Goal: Task Accomplishment & Management: Manage account settings

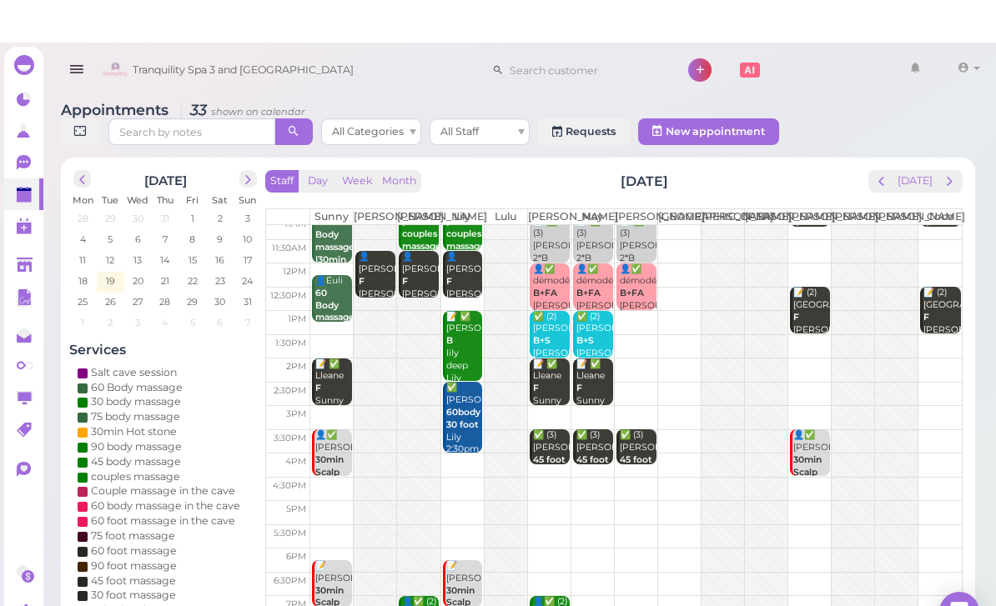
scroll to position [33, 0]
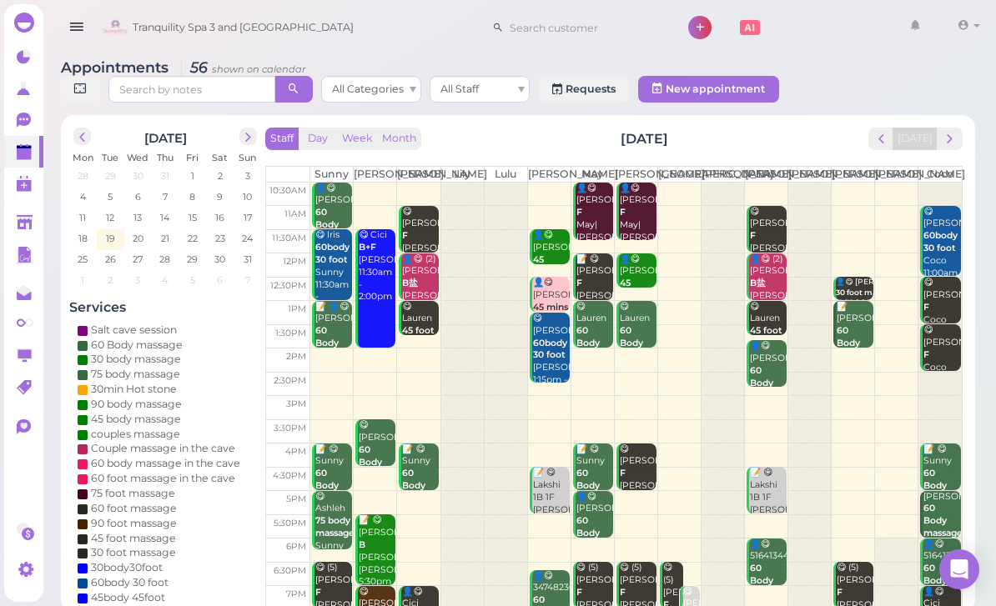
click at [953, 140] on span "next" at bounding box center [950, 139] width 16 height 16
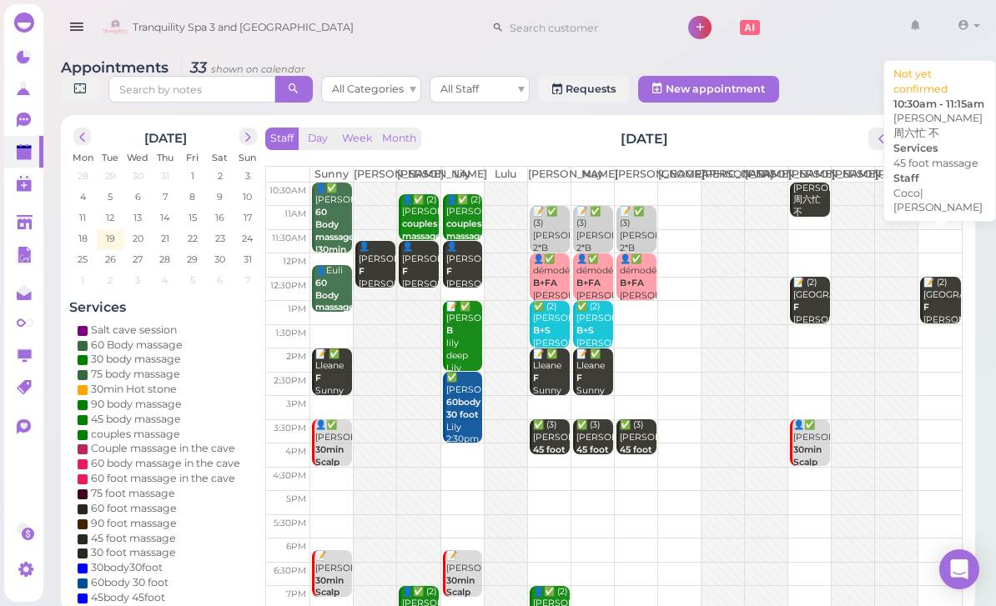
click at [941, 215] on div "LIZ 周六忙 不 45 foot massage Coco|Tom 10:30am - 11:15am" at bounding box center [941, 245] width 38 height 124
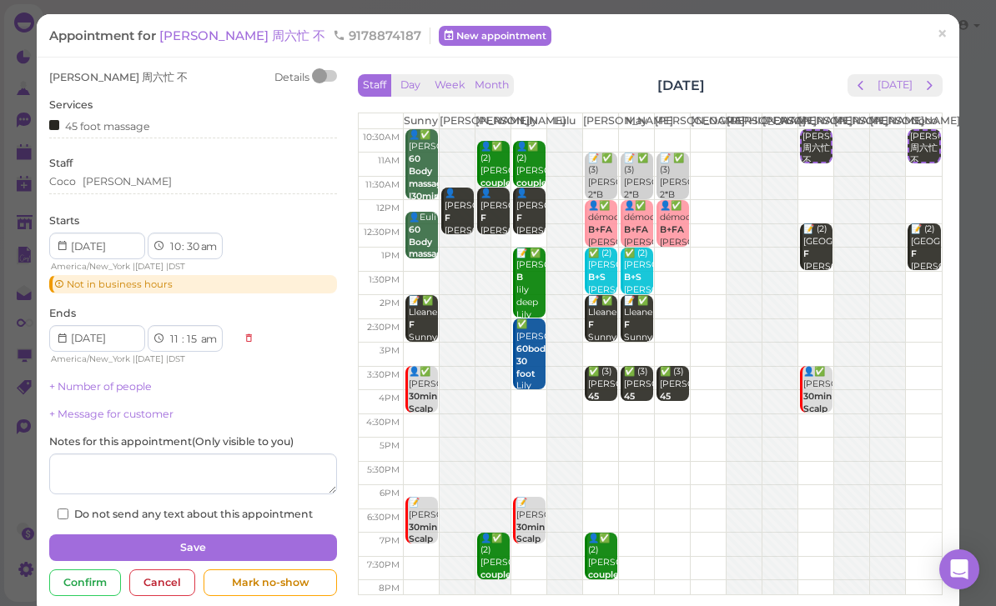
click at [141, 184] on div "Coco Tom" at bounding box center [193, 181] width 288 height 15
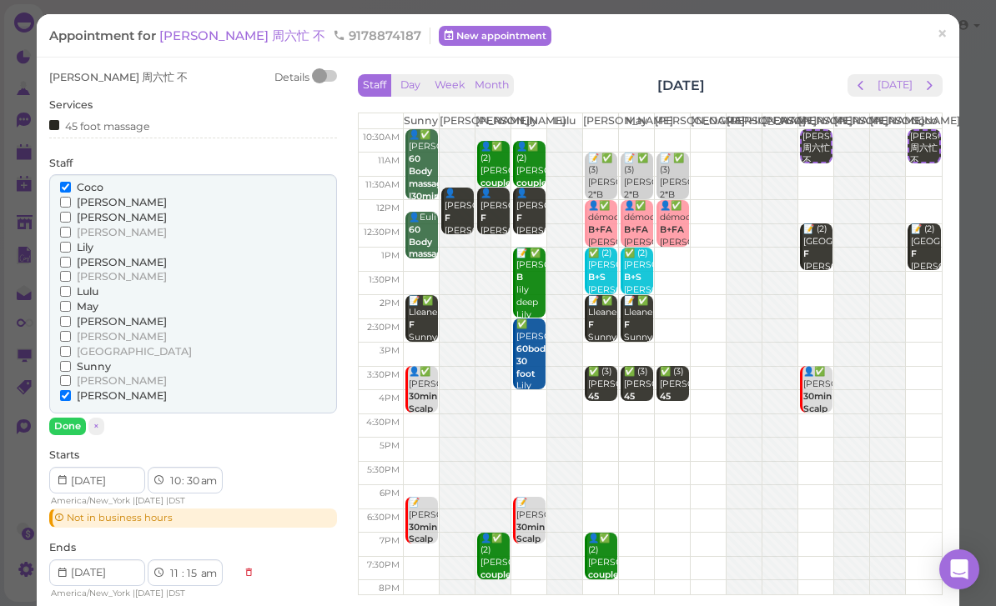
click at [87, 204] on span "[PERSON_NAME]" at bounding box center [122, 202] width 90 height 13
click at [71, 204] on input "[PERSON_NAME]" at bounding box center [65, 202] width 11 height 11
click at [93, 187] on span "Coco" at bounding box center [90, 187] width 27 height 13
click at [71, 187] on input "Coco" at bounding box center [65, 187] width 11 height 11
click at [78, 418] on button "Done" at bounding box center [67, 427] width 37 height 18
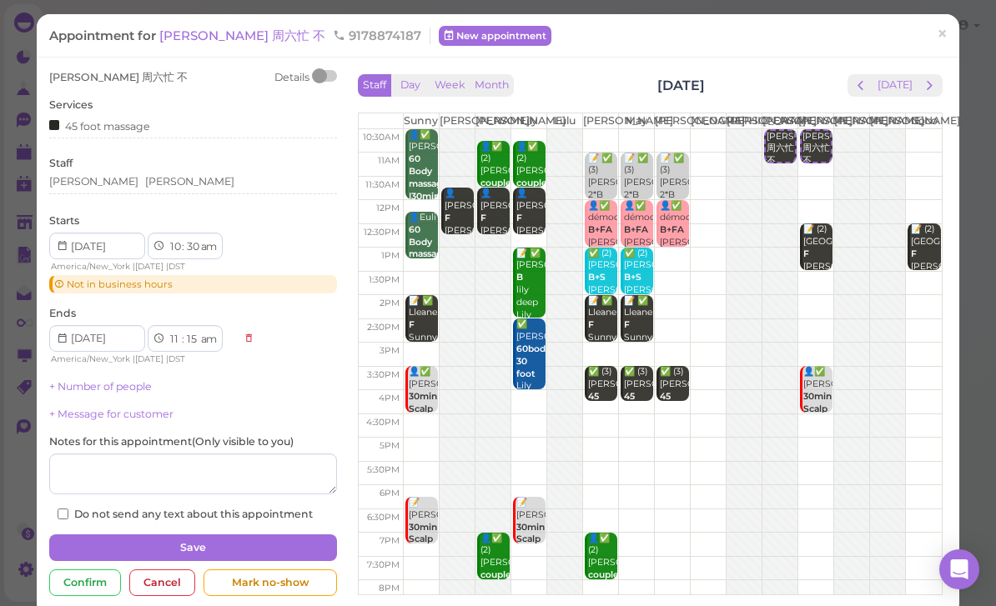
click at [193, 541] on button "Save" at bounding box center [193, 548] width 288 height 27
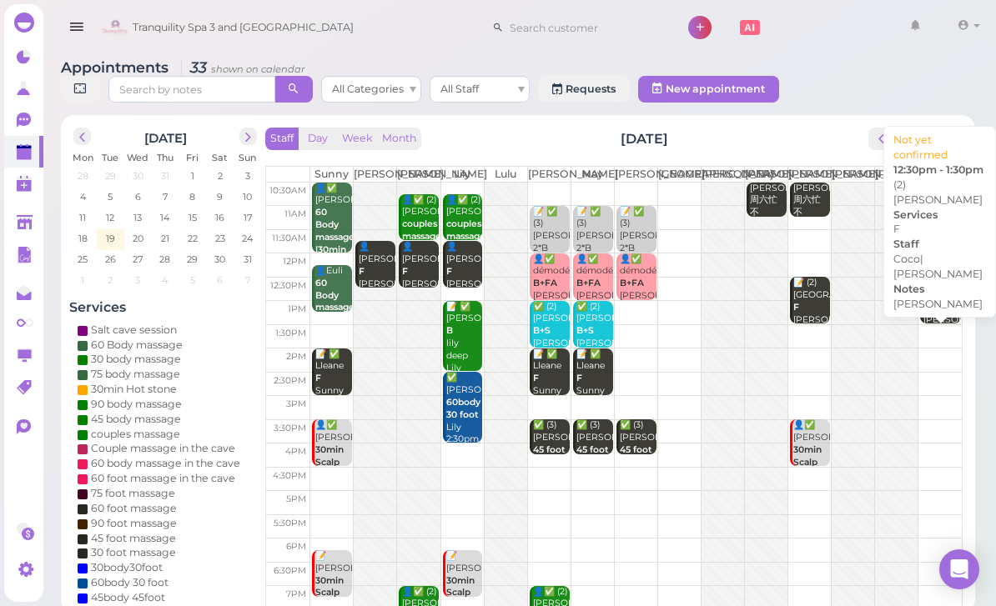
click at [935, 313] on div "📝 (2) Florence F Mike Coco|Tom 12:30pm - 1:30pm" at bounding box center [941, 333] width 38 height 112
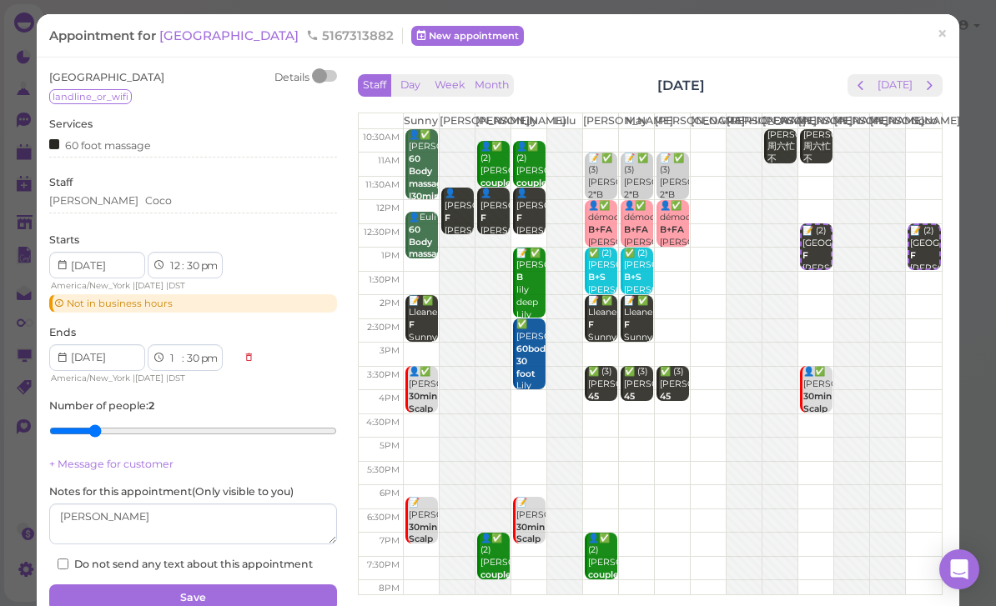
click at [145, 199] on div "Tom Coco" at bounding box center [193, 200] width 288 height 15
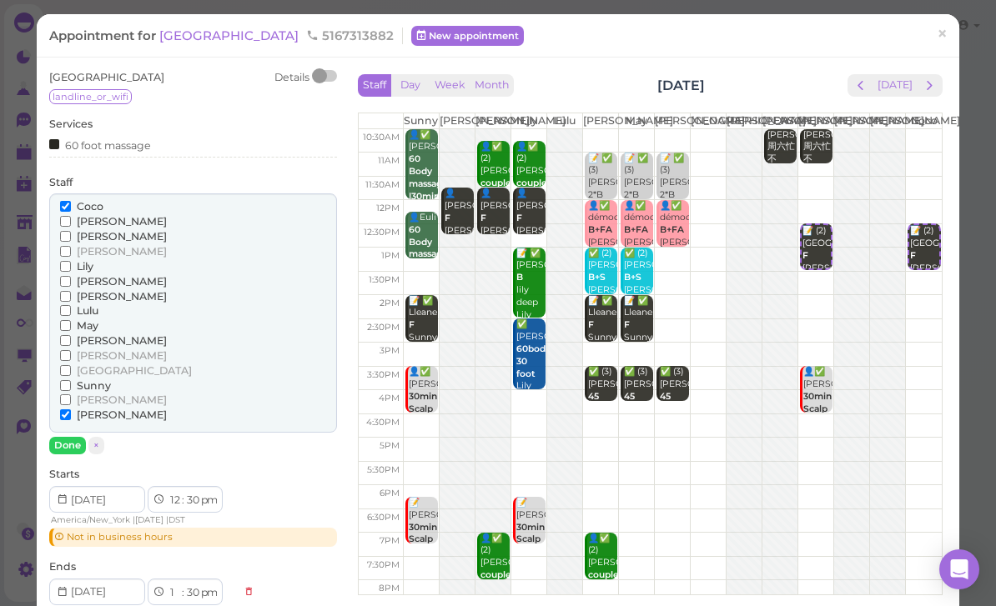
click at [96, 334] on span "[PERSON_NAME]" at bounding box center [122, 340] width 90 height 13
click at [71, 335] on input "[PERSON_NAME]" at bounding box center [65, 340] width 11 height 11
click at [92, 201] on span "Coco" at bounding box center [90, 206] width 27 height 13
click at [71, 201] on input "Coco" at bounding box center [65, 206] width 11 height 11
click at [77, 437] on button "Done" at bounding box center [67, 446] width 37 height 18
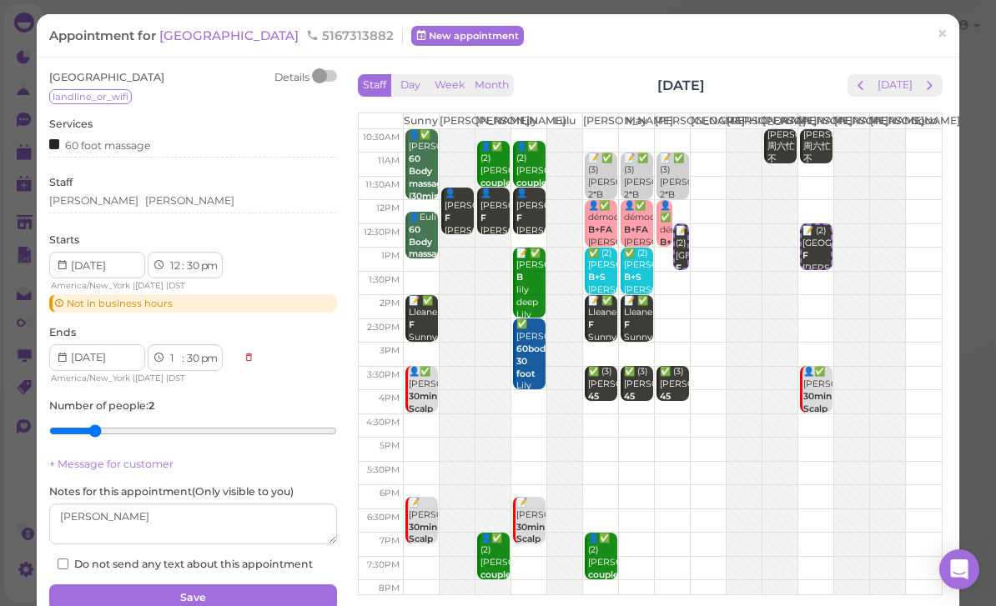
click at [159, 585] on button "Save" at bounding box center [193, 598] width 288 height 27
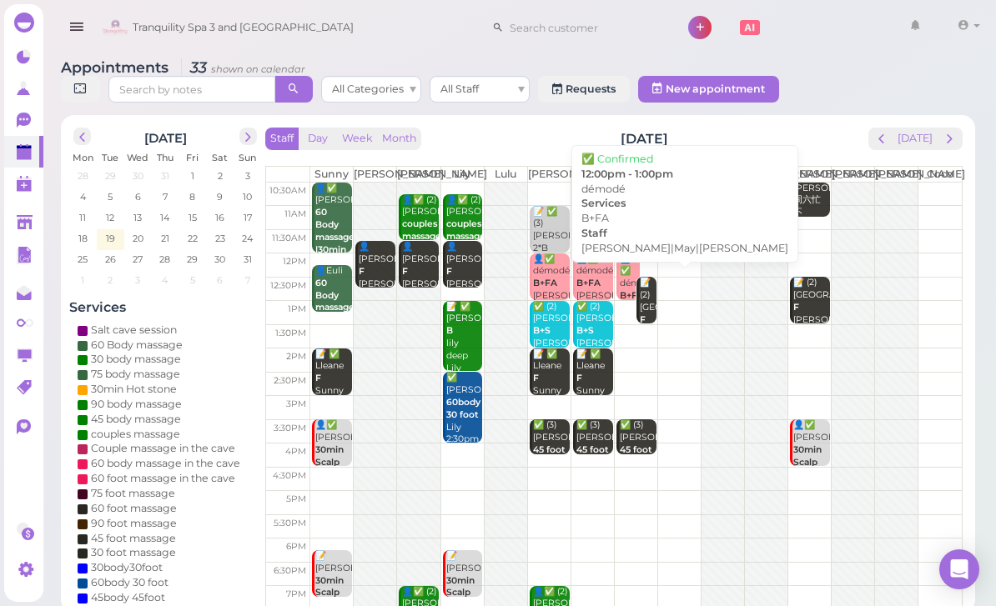
click at [626, 282] on div "👤✅ démodé B+FA Lisa|May|Mike 12:00pm - 1:00pm" at bounding box center [629, 310] width 21 height 112
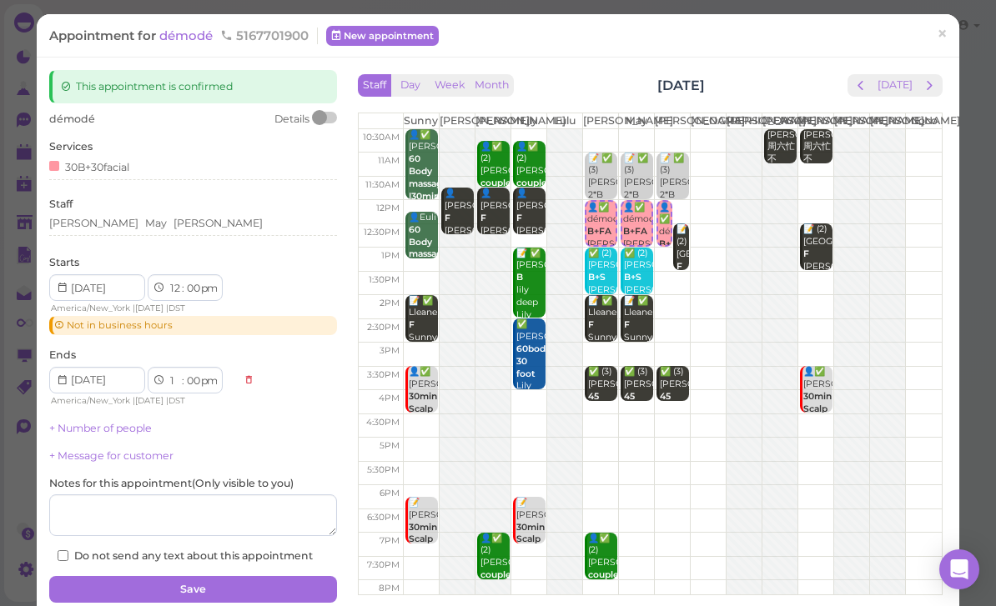
click at [177, 229] on div "Lisa May Mike" at bounding box center [193, 226] width 288 height 20
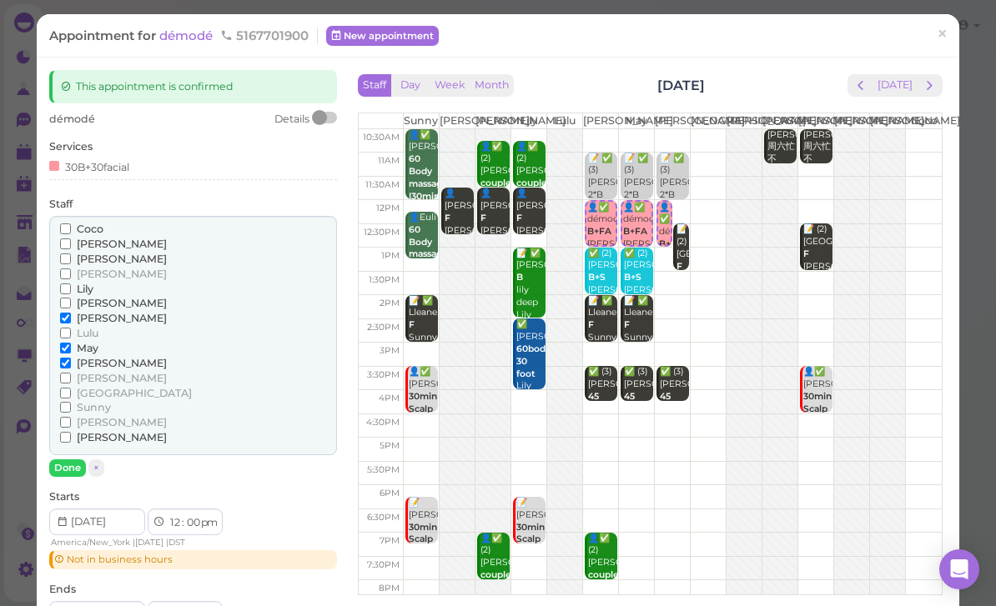
click at [102, 243] on span "[PERSON_NAME]" at bounding box center [122, 244] width 90 height 13
click at [71, 243] on input "[PERSON_NAME]" at bounding box center [65, 244] width 11 height 11
click at [84, 358] on span "[PERSON_NAME]" at bounding box center [122, 363] width 90 height 13
click at [71, 358] on input "[PERSON_NAME]" at bounding box center [65, 363] width 11 height 11
click at [72, 460] on button "Done" at bounding box center [67, 469] width 37 height 18
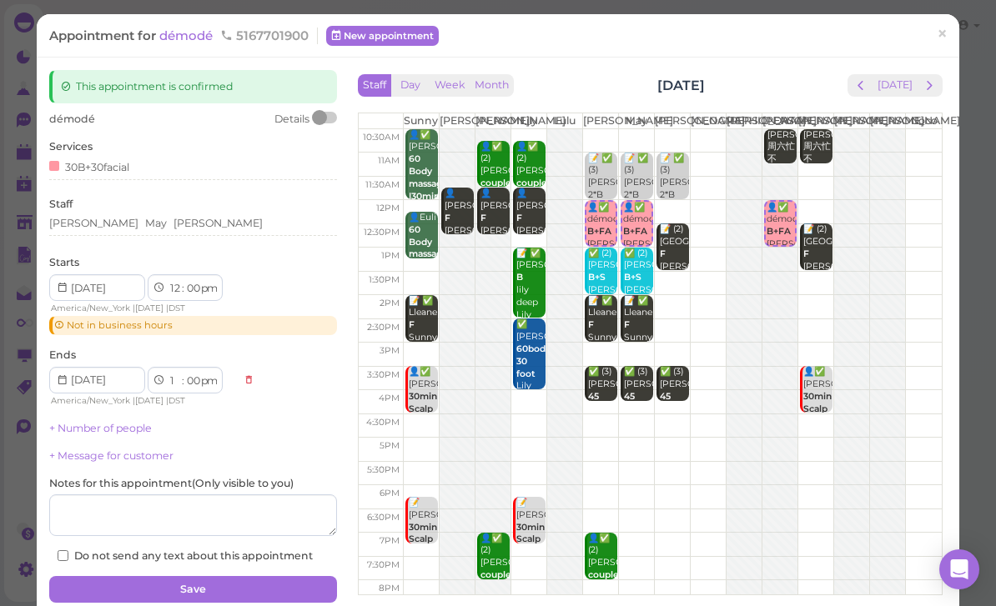
click at [195, 580] on button "Save" at bounding box center [193, 589] width 288 height 27
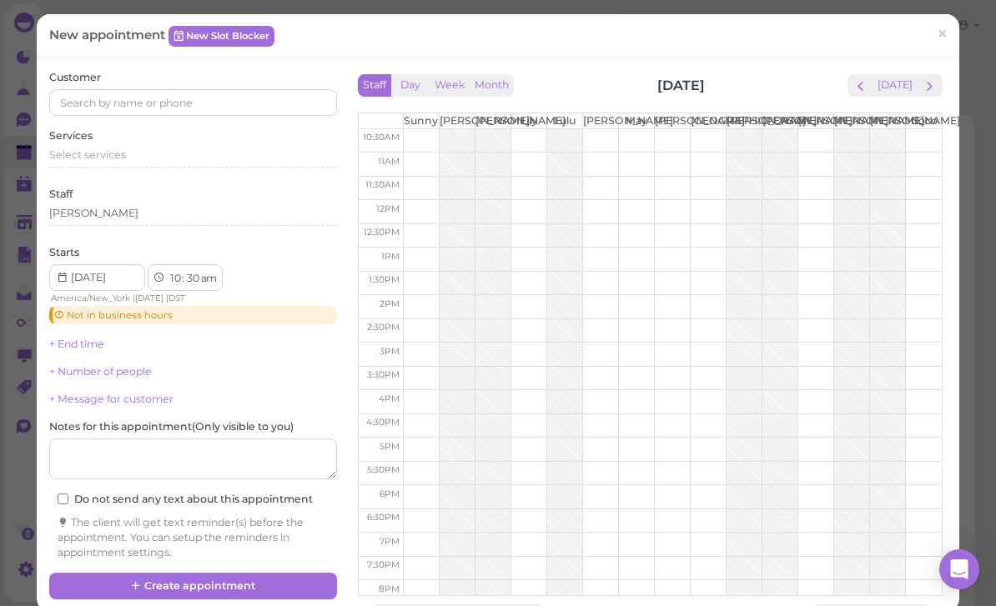
click at [934, 34] on link "×" at bounding box center [942, 35] width 31 height 39
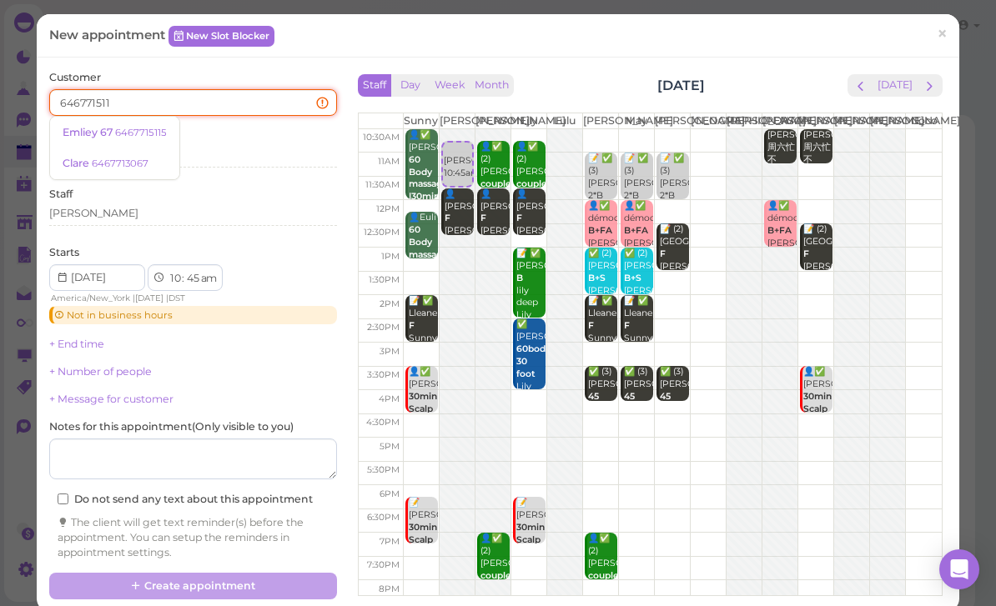
type input "6467715115"
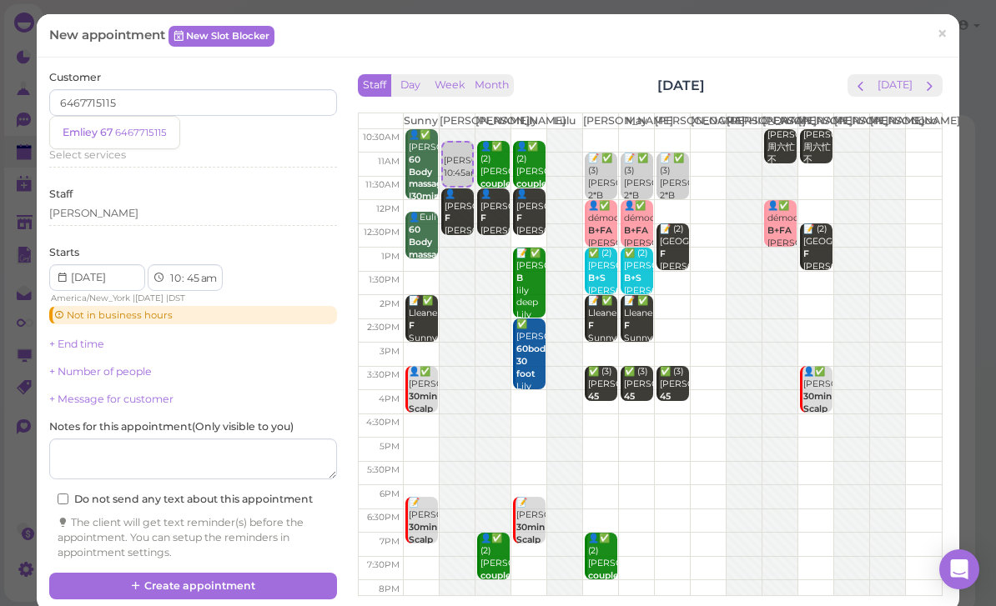
click at [142, 136] on small "6467715115" at bounding box center [141, 133] width 52 height 12
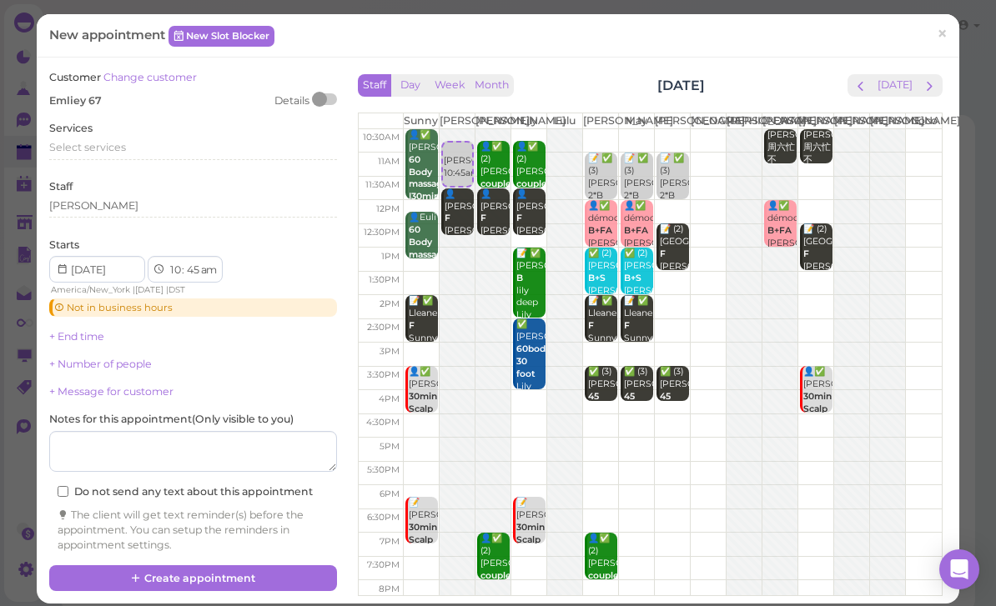
click at [117, 142] on span "Select services" at bounding box center [87, 147] width 77 height 13
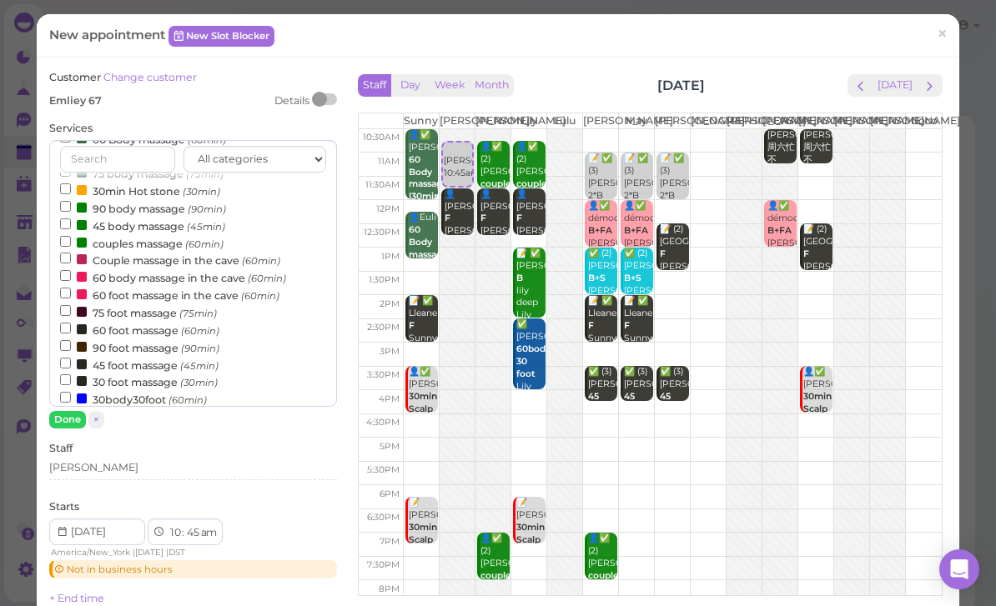
scroll to position [72, 0]
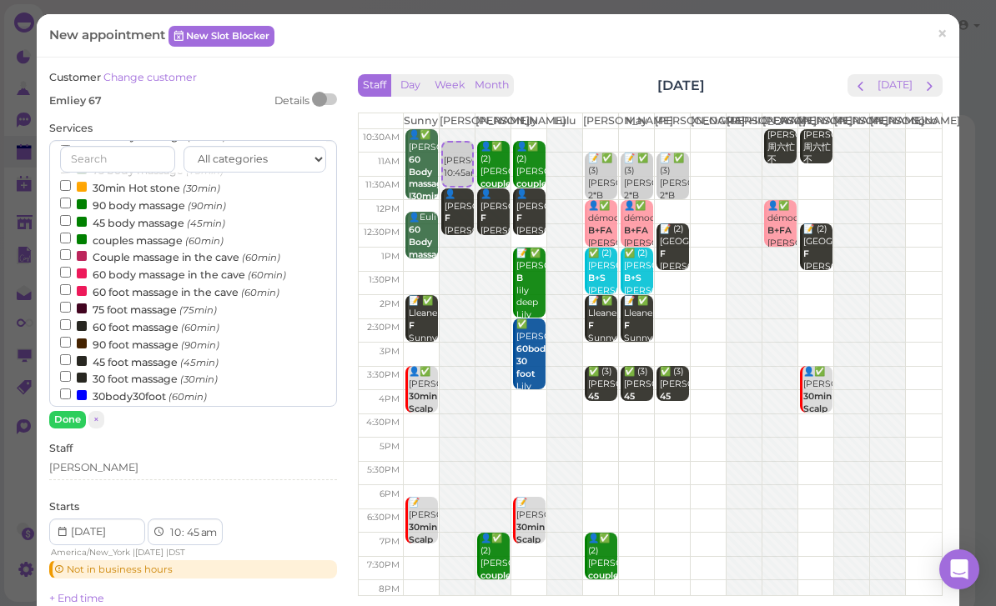
click at [152, 353] on label "45 foot massage (45min)" at bounding box center [139, 362] width 158 height 18
click at [71, 354] on input "45 foot massage (45min)" at bounding box center [65, 359] width 11 height 11
click at [205, 525] on select "am pm" at bounding box center [207, 534] width 19 height 18
click at [195, 530] on select "00 05 10 15 20 25 30 35 40 45 50 55" at bounding box center [192, 534] width 17 height 18
select select "30"
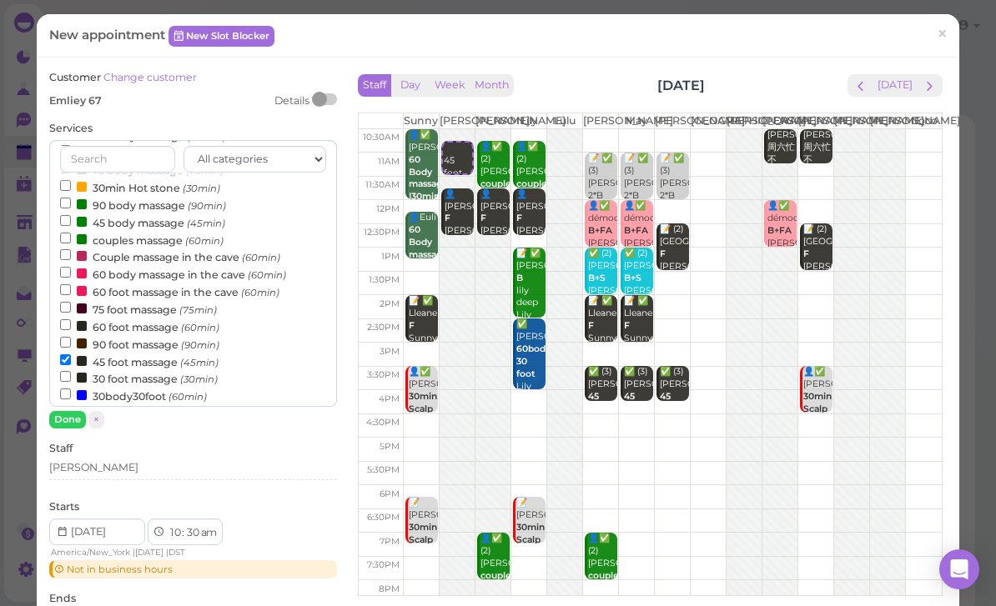
select select "15"
click at [123, 468] on div "[PERSON_NAME]" at bounding box center [193, 467] width 288 height 15
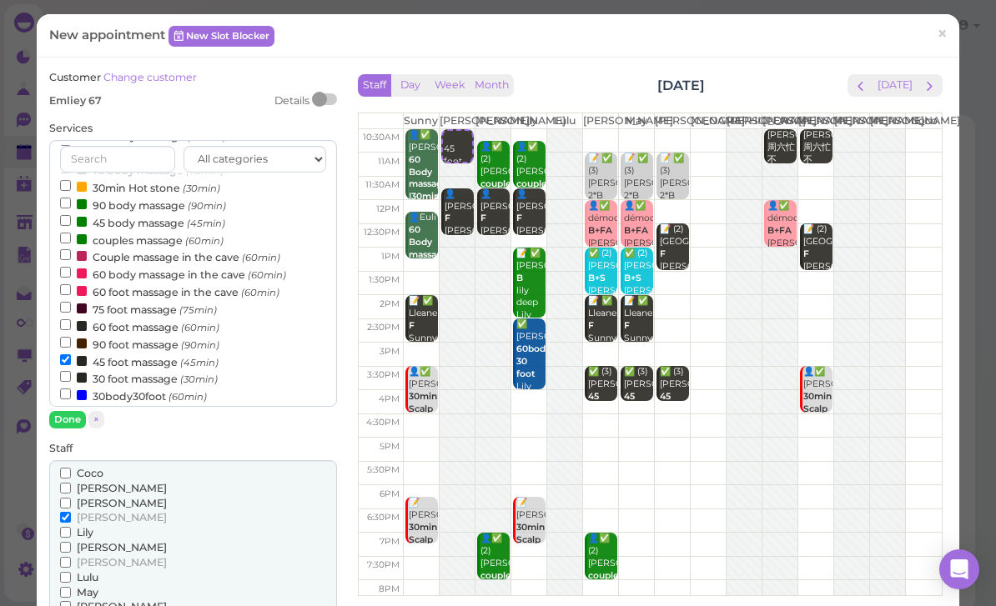
click at [99, 470] on span "Coco" at bounding box center [90, 473] width 27 height 13
click at [71, 470] on input "Coco" at bounding box center [65, 473] width 11 height 11
click at [79, 420] on button "Done" at bounding box center [67, 420] width 37 height 18
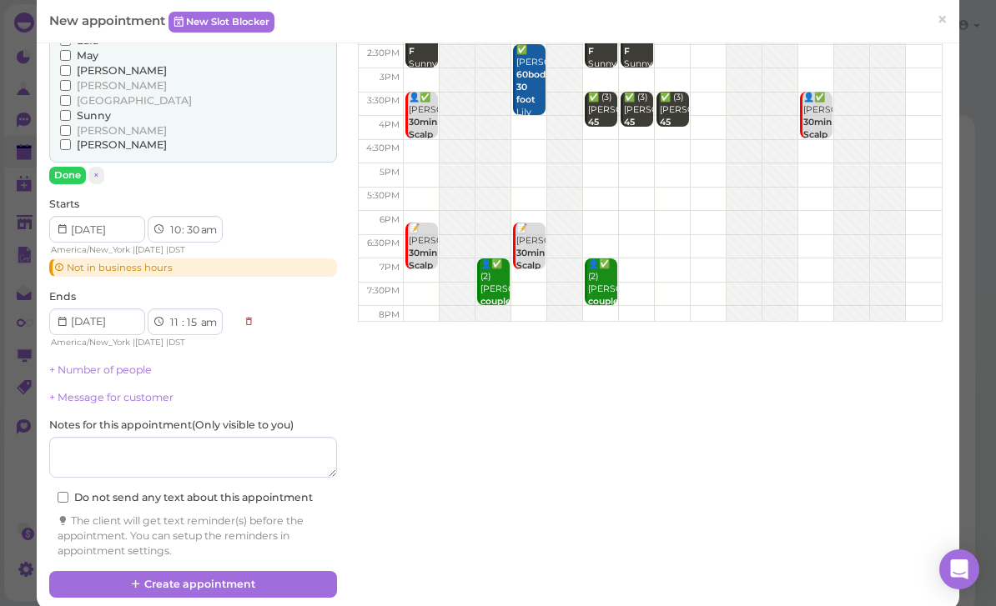
scroll to position [271, 0]
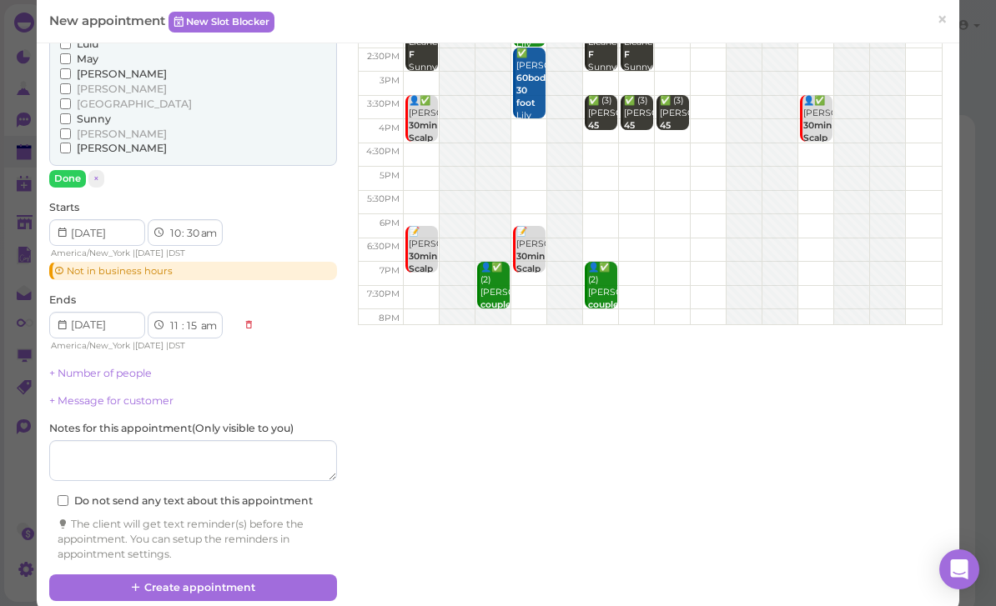
click at [123, 367] on link "+ Number of people" at bounding box center [100, 373] width 103 height 13
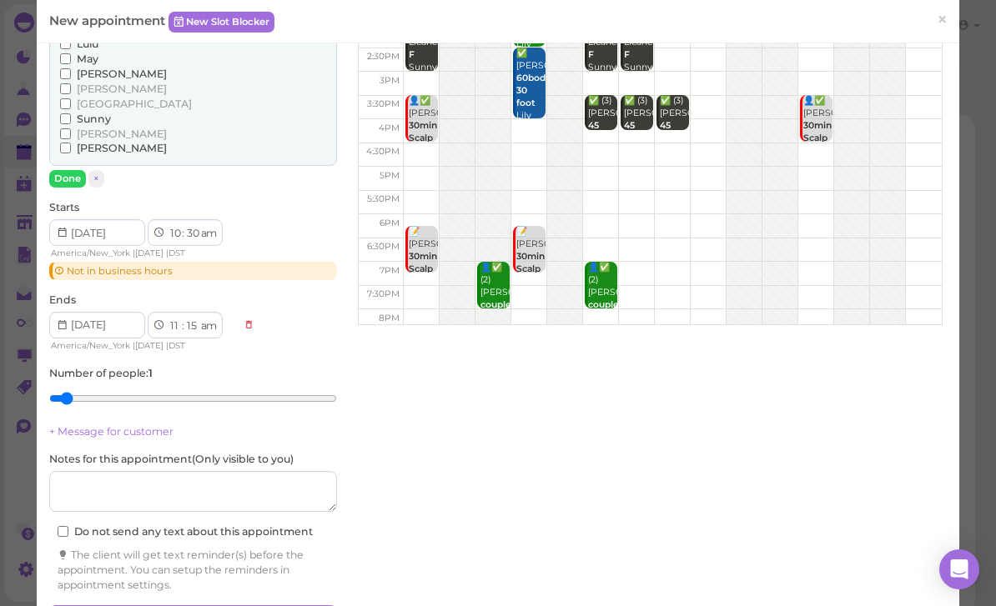
type input "2"
click at [99, 385] on input "range" at bounding box center [193, 398] width 288 height 27
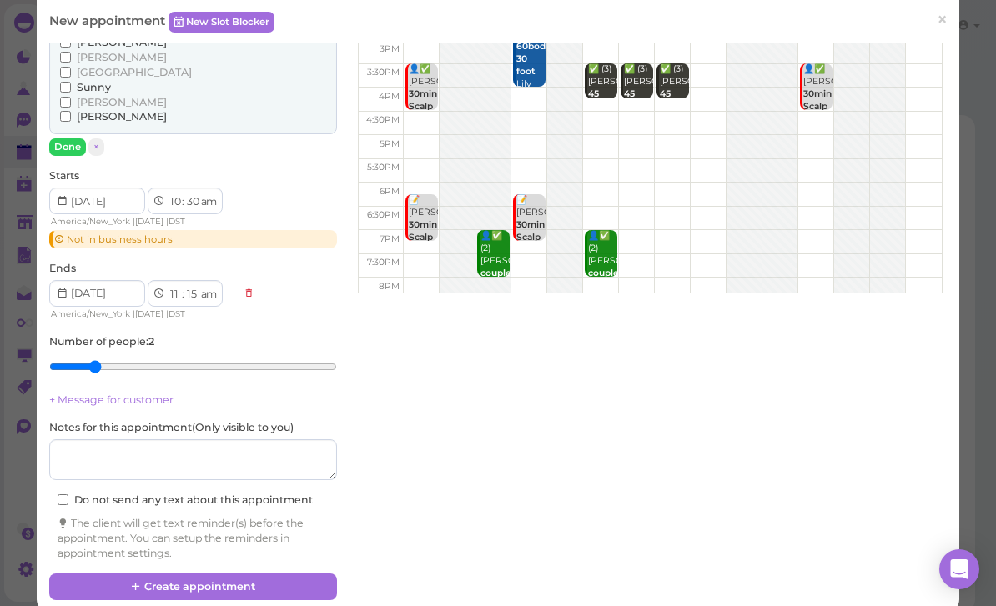
scroll to position [302, 0]
click at [183, 575] on button "Create appointment" at bounding box center [193, 588] width 288 height 27
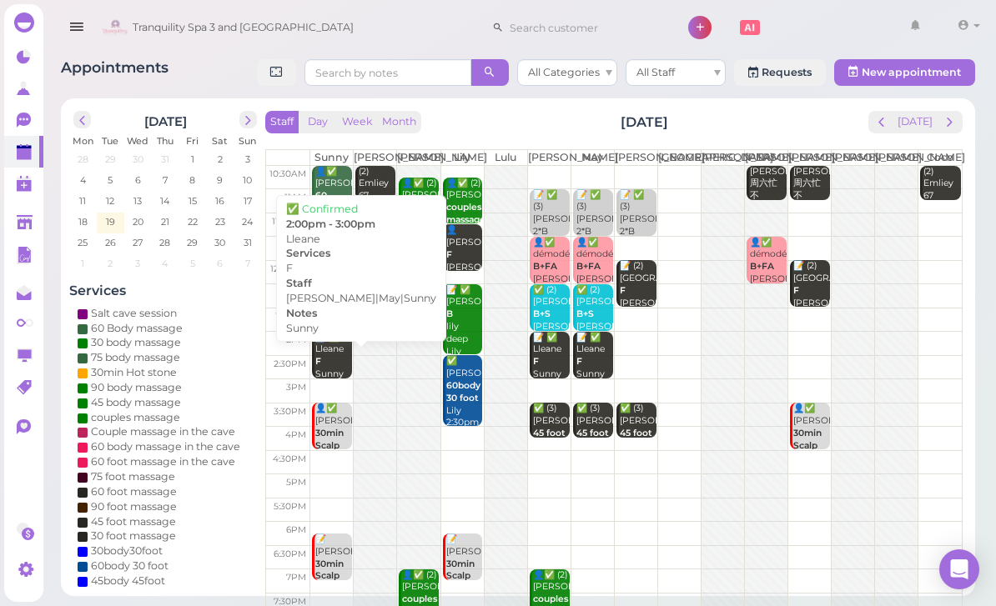
click at [334, 374] on div "📝 ✅ Lleane F Sunny Lisa|May|Sunny 2:00pm - 3:00pm" at bounding box center [333, 381] width 38 height 99
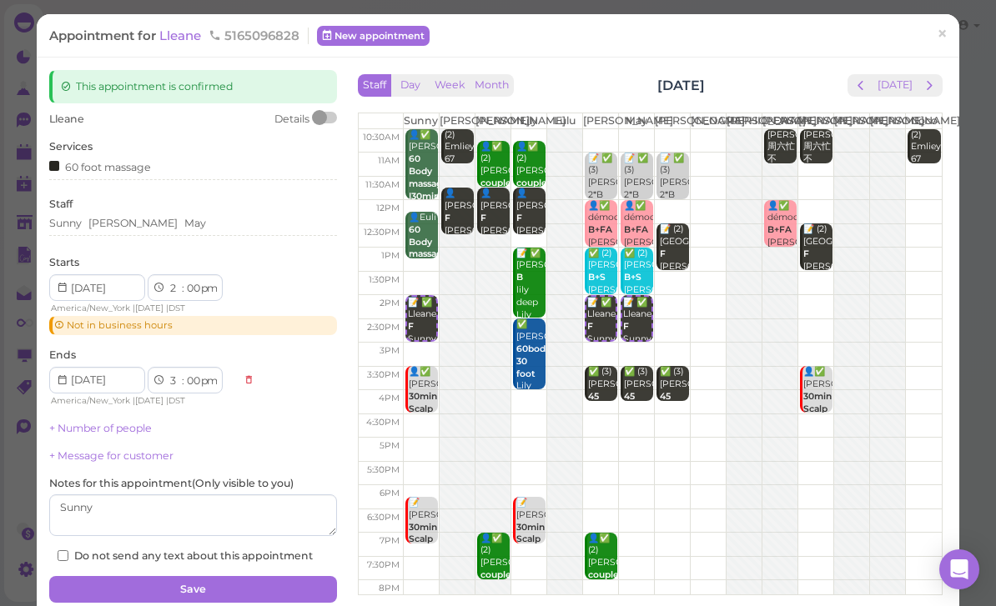
click at [456, 271] on div at bounding box center [457, 378] width 35 height 499
click at [954, 33] on link "×" at bounding box center [942, 35] width 31 height 39
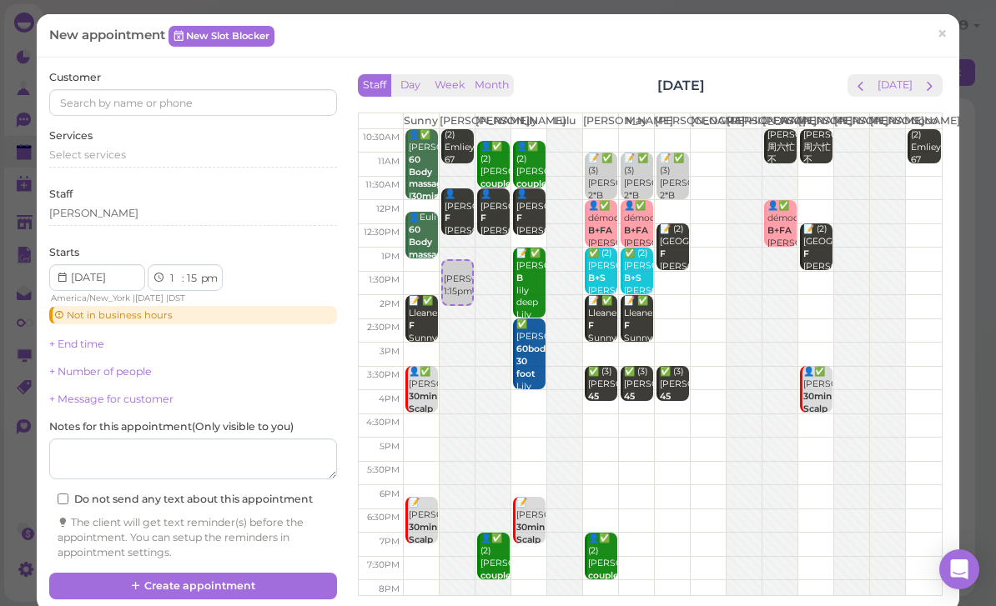
select select "00"
click at [456, 270] on div "Kelly 1:00pm" at bounding box center [457, 268] width 29 height 38
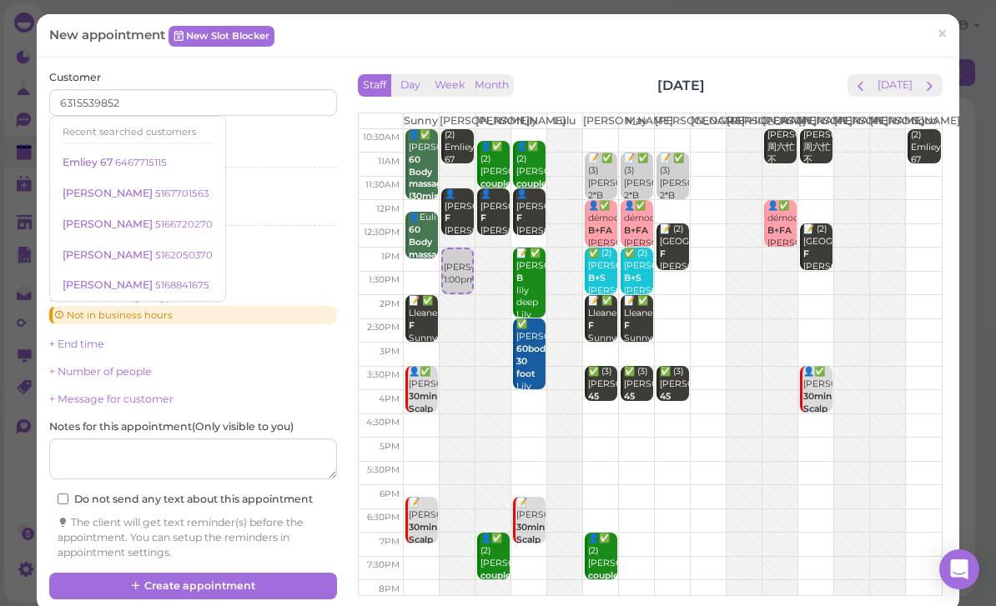
click at [284, 148] on div "Select services" at bounding box center [193, 155] width 288 height 15
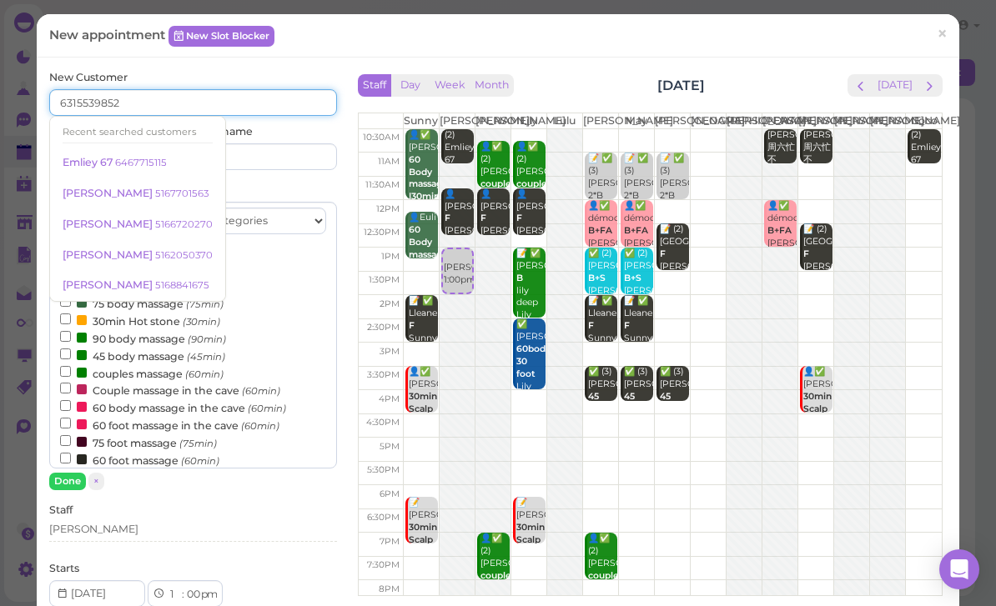
type input "6315539852"
click at [266, 153] on input at bounding box center [267, 156] width 138 height 27
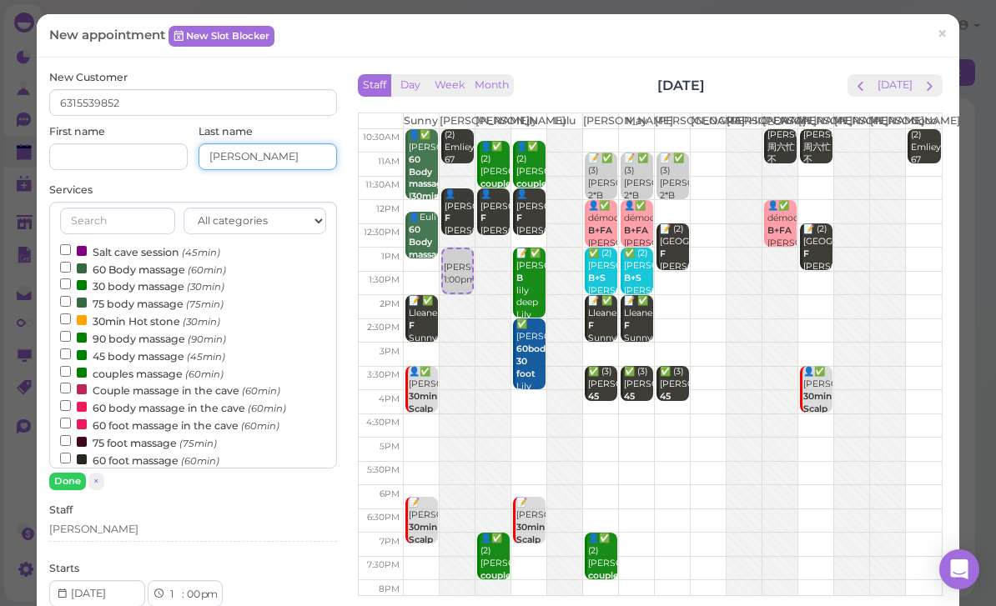
click at [224, 153] on input "Michelle" at bounding box center [267, 156] width 138 height 27
type input "Michelle"
click at [79, 151] on input at bounding box center [118, 156] width 138 height 27
click at [83, 151] on input at bounding box center [118, 156] width 138 height 27
click at [86, 157] on input at bounding box center [118, 156] width 138 height 27
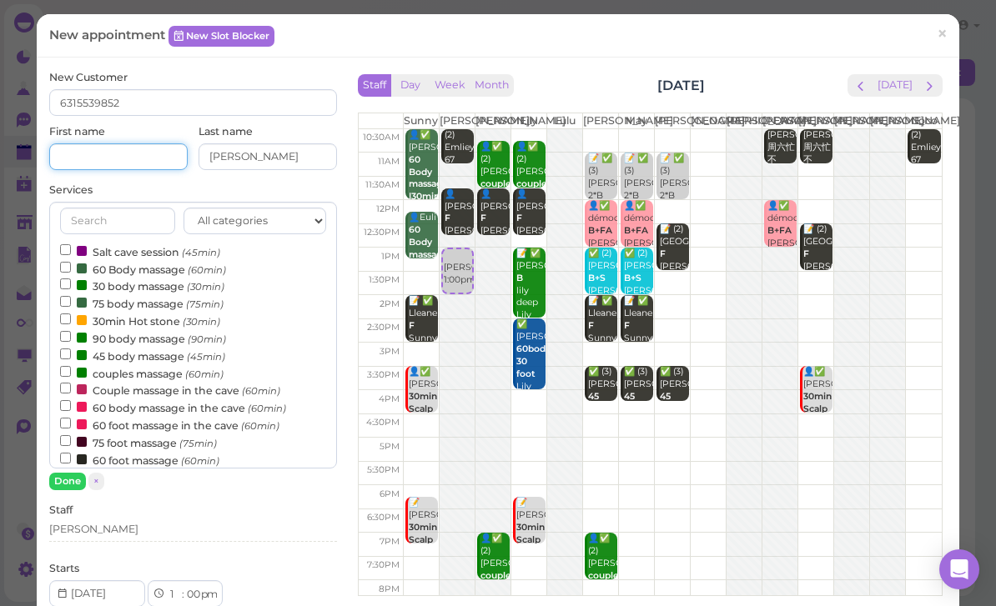
paste input "Michelle"
type input "Michelle"
click at [285, 157] on input "Michelle" at bounding box center [267, 156] width 138 height 27
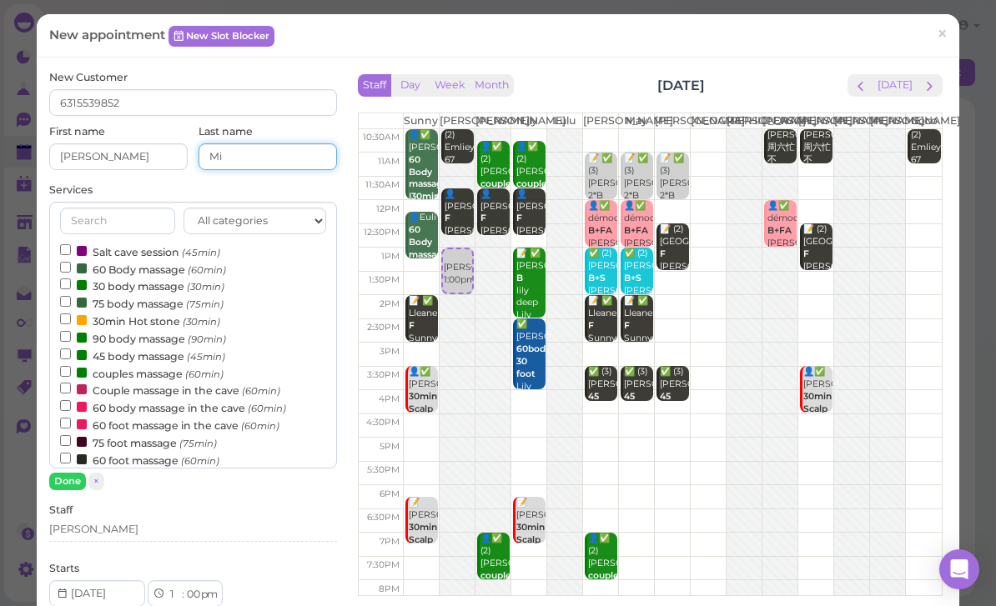
type input "M"
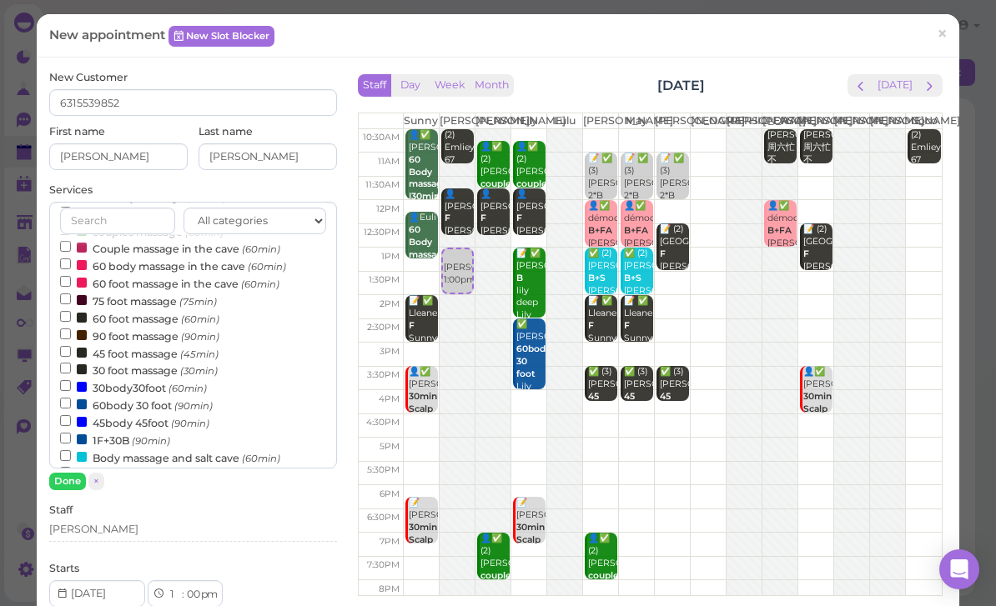
scroll to position [145, 0]
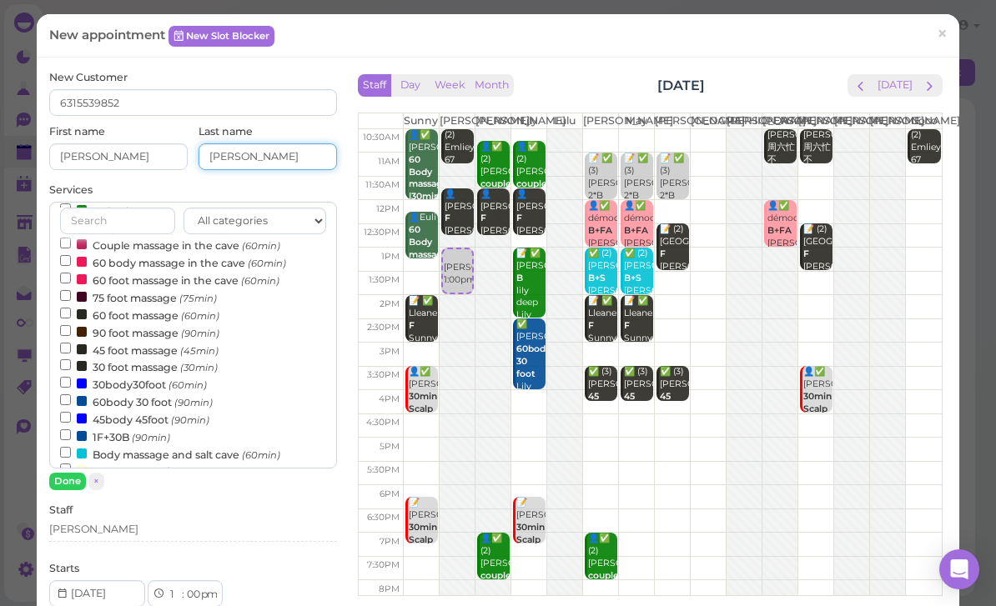
type input "Linder"
click at [168, 393] on label "60body 30 foot (90min)" at bounding box center [136, 402] width 153 height 18
click at [71, 394] on input "60body 30 foot (90min)" at bounding box center [65, 399] width 11 height 11
click at [75, 486] on button "Done" at bounding box center [67, 482] width 37 height 18
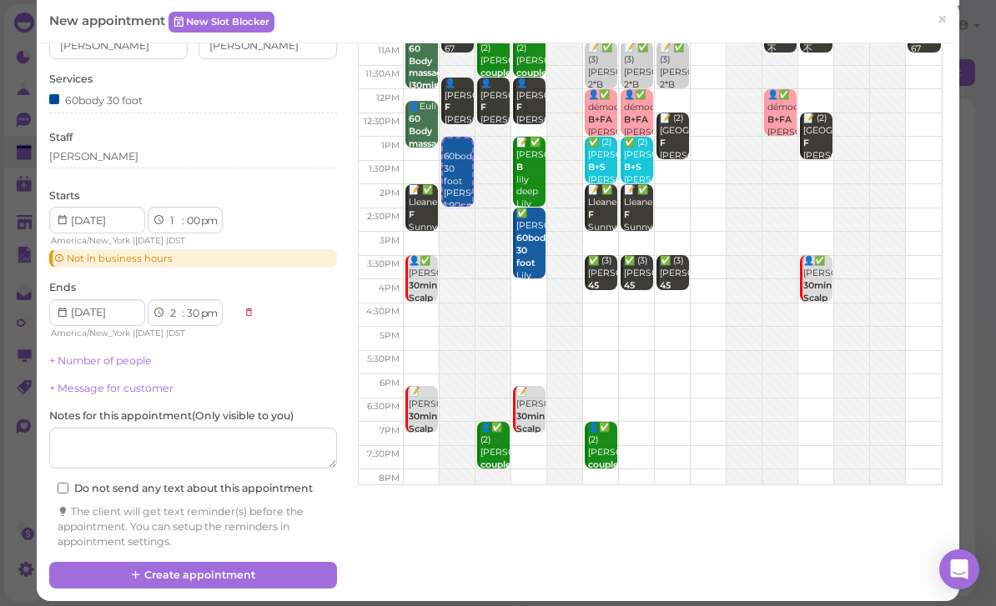
scroll to position [109, 0]
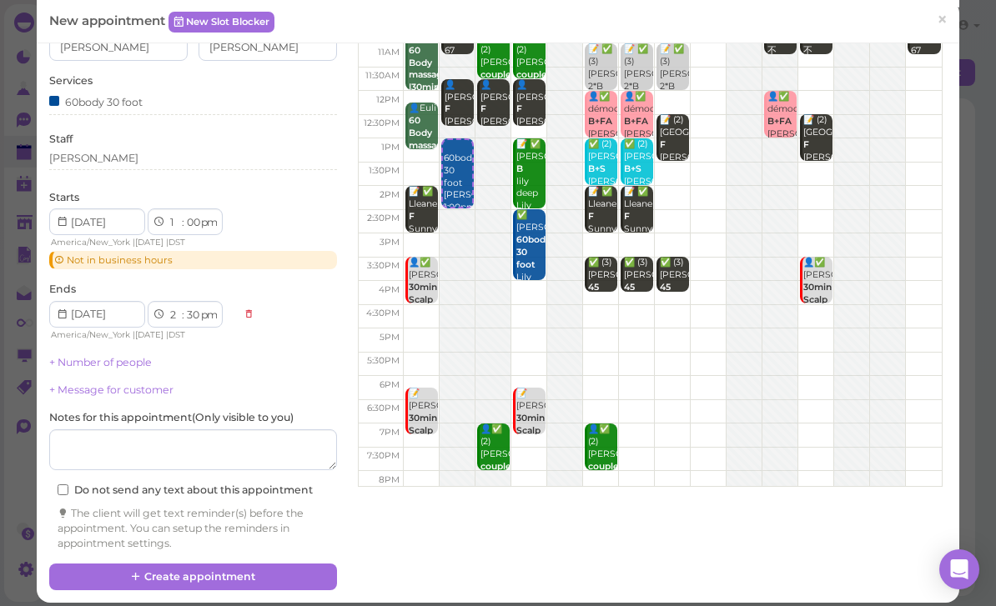
click at [244, 565] on button "Create appointment" at bounding box center [193, 577] width 288 height 27
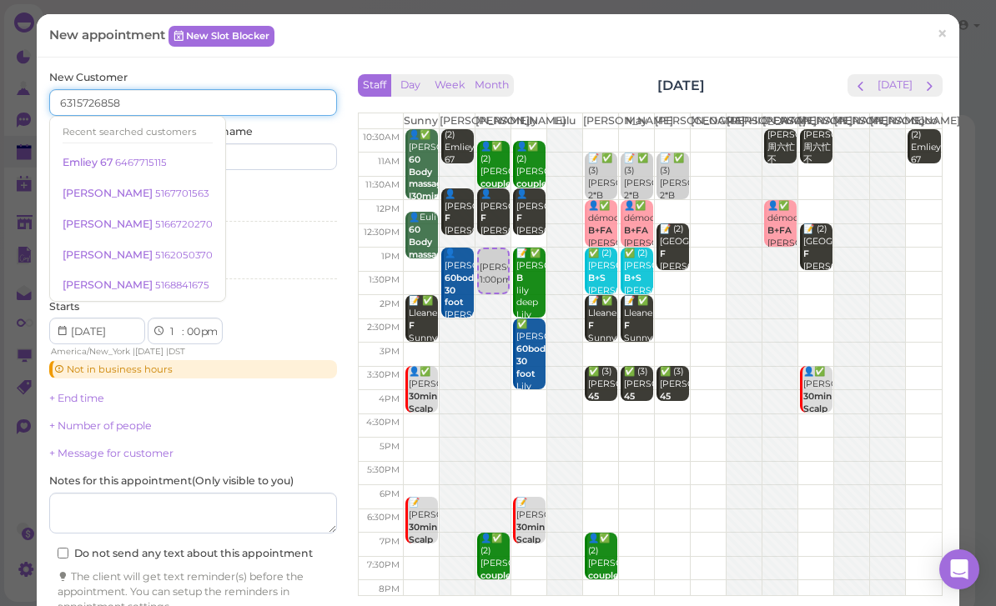
type input "6315726858"
click at [278, 154] on input at bounding box center [267, 156] width 138 height 27
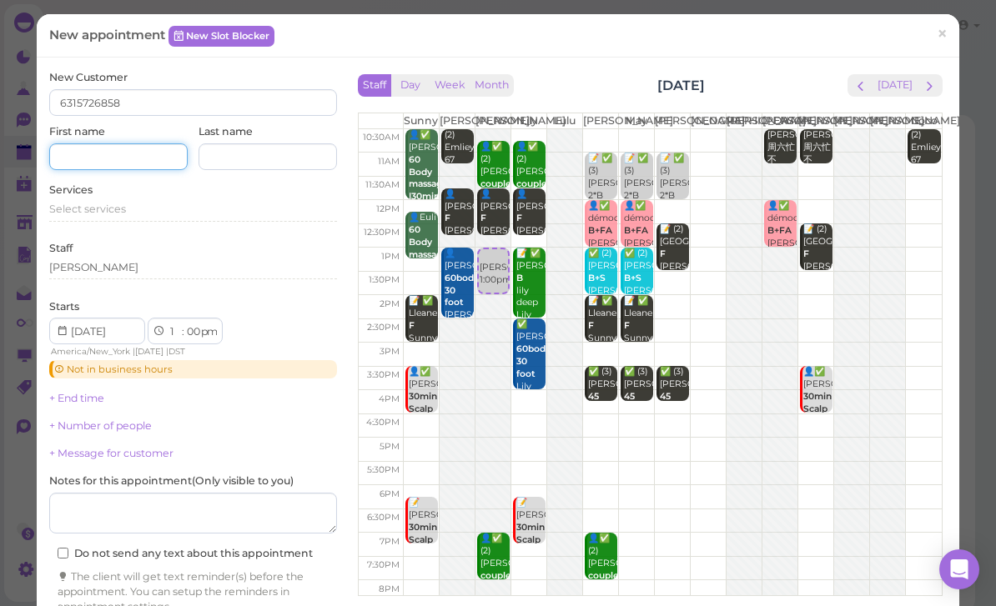
click at [136, 163] on input at bounding box center [118, 156] width 138 height 27
type input "Jackie"
click at [112, 203] on span "Select services" at bounding box center [87, 209] width 77 height 13
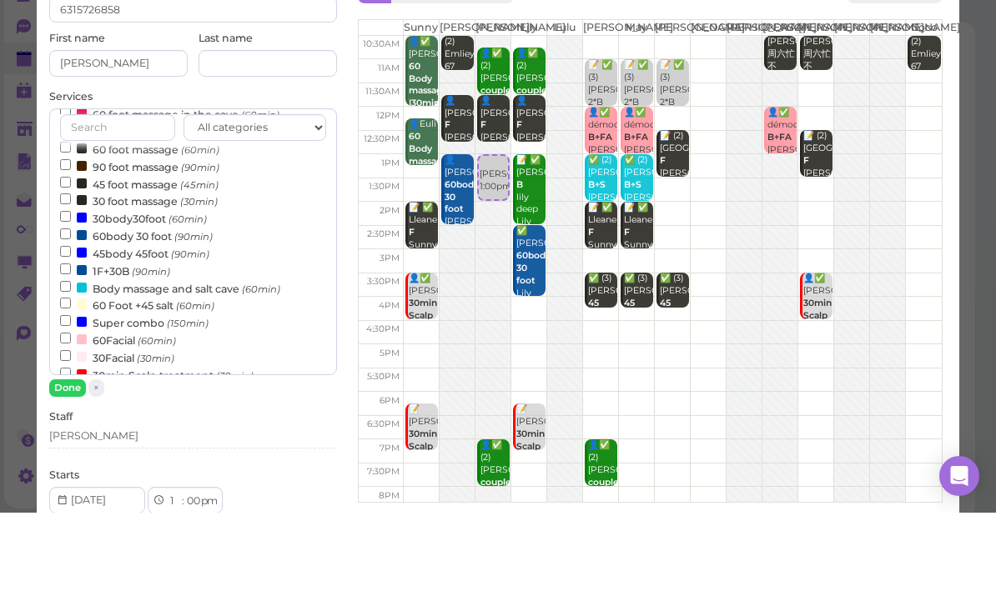
scroll to position [216, 0]
click at [179, 326] on small "(90min)" at bounding box center [193, 332] width 38 height 12
click at [71, 324] on input "60body 30 foot (90min)" at bounding box center [65, 329] width 11 height 11
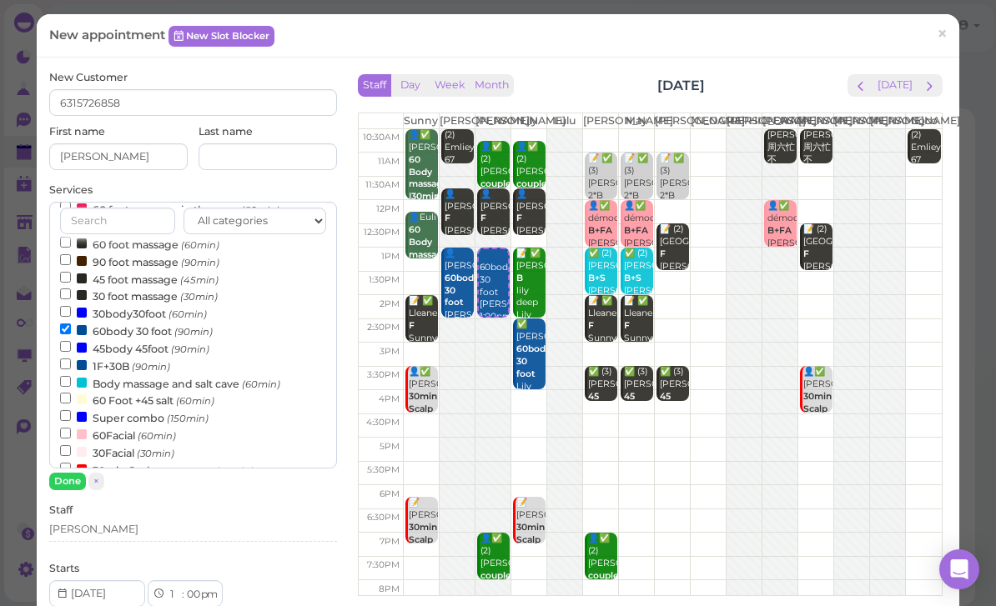
click at [75, 487] on button "Done" at bounding box center [67, 482] width 37 height 18
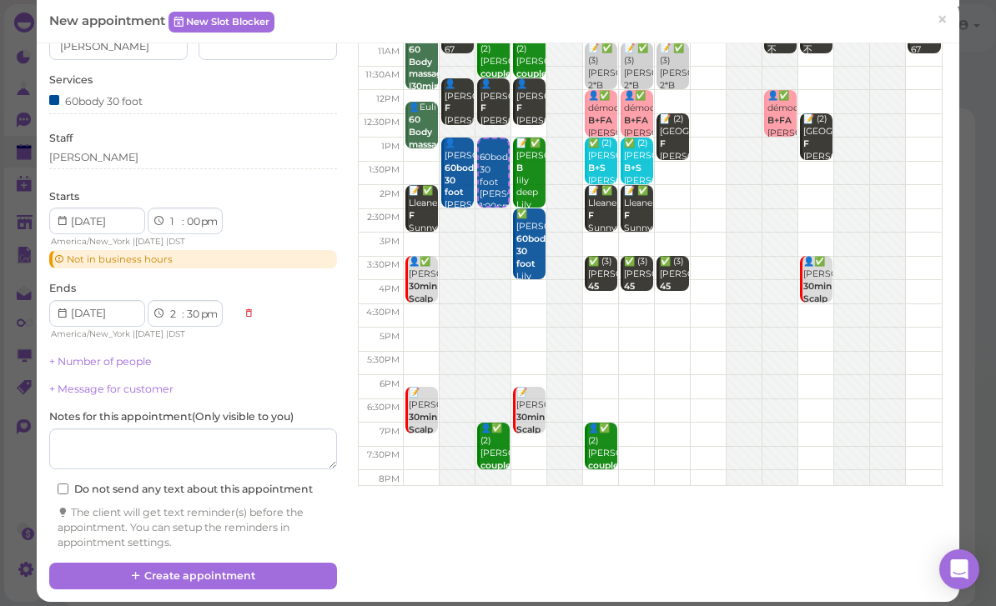
scroll to position [109, 0]
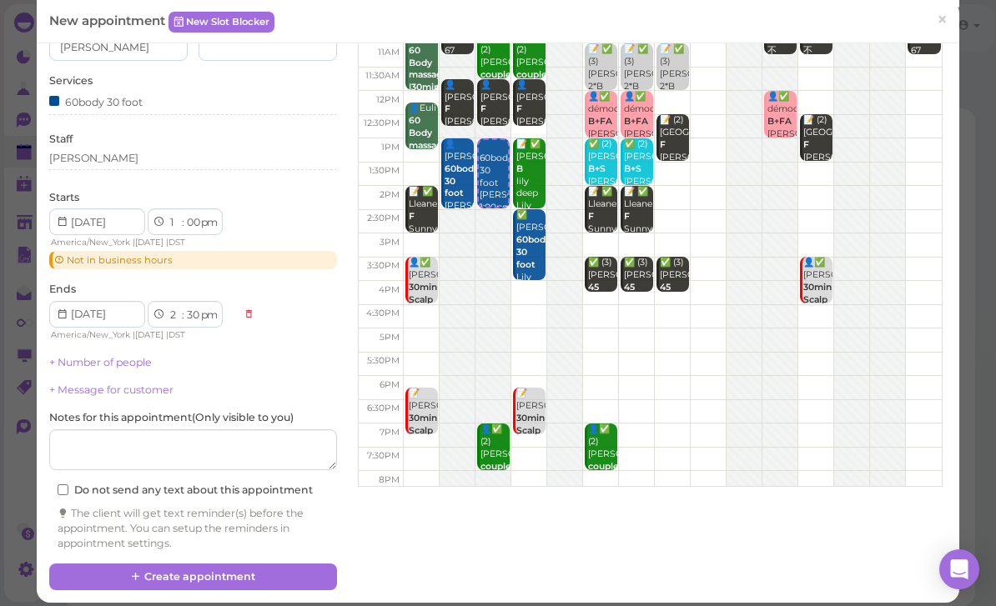
click at [248, 571] on button "Create appointment" at bounding box center [193, 577] width 288 height 27
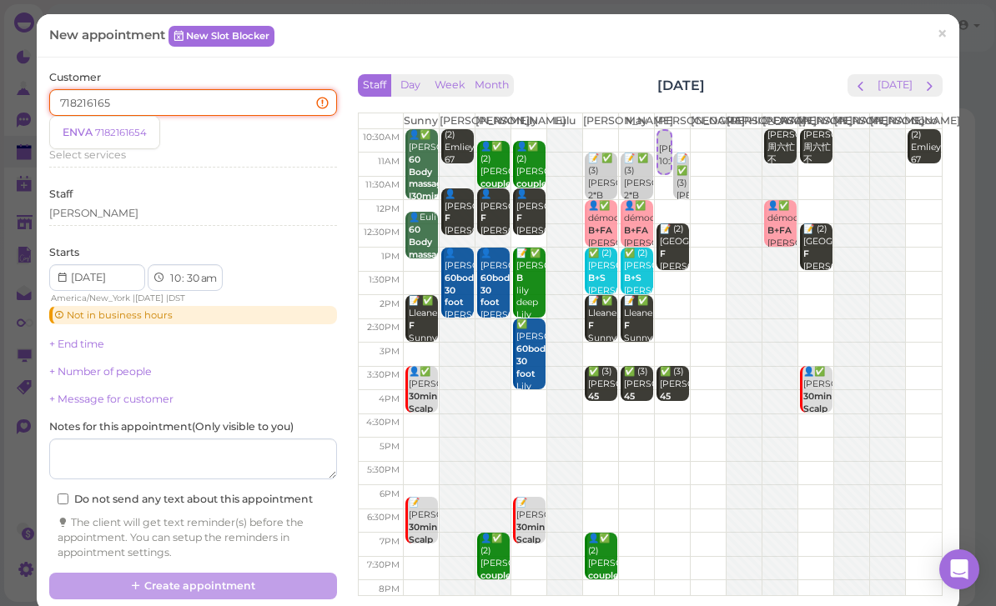
type input "7182161654"
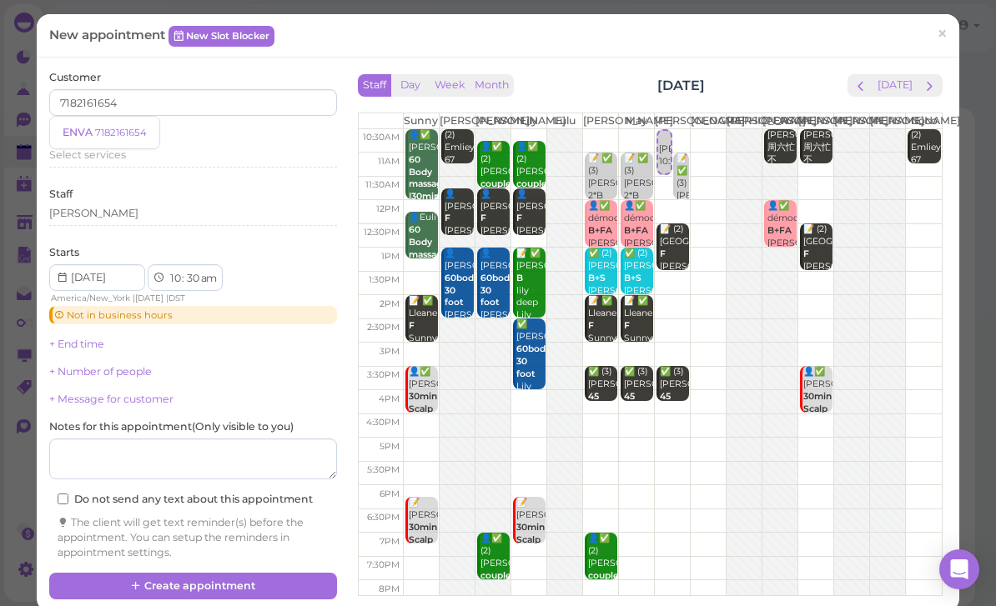
click at [108, 129] on small "7182161654" at bounding box center [121, 133] width 52 height 12
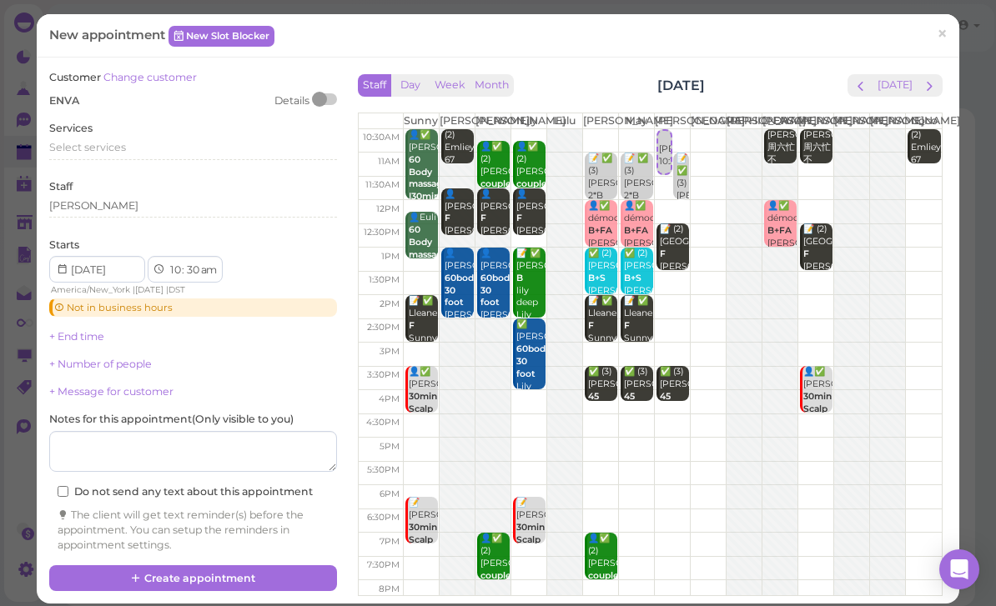
click at [113, 143] on span "Select services" at bounding box center [87, 147] width 77 height 13
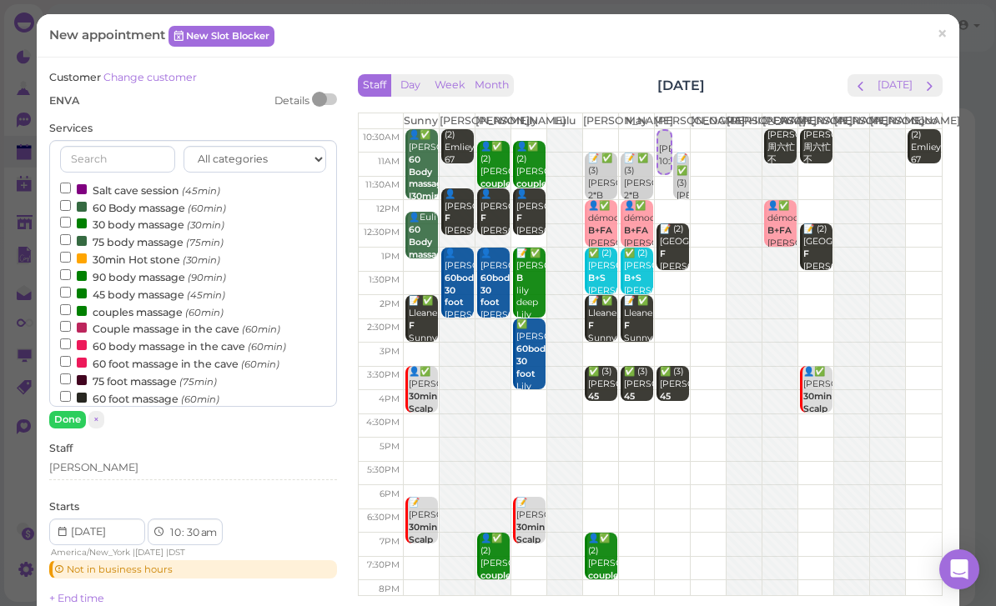
click at [151, 227] on label "30 body massage (30min)" at bounding box center [142, 224] width 164 height 18
click at [71, 227] on input "30 body massage (30min)" at bounding box center [65, 222] width 11 height 11
click at [73, 425] on button "Done" at bounding box center [67, 420] width 37 height 18
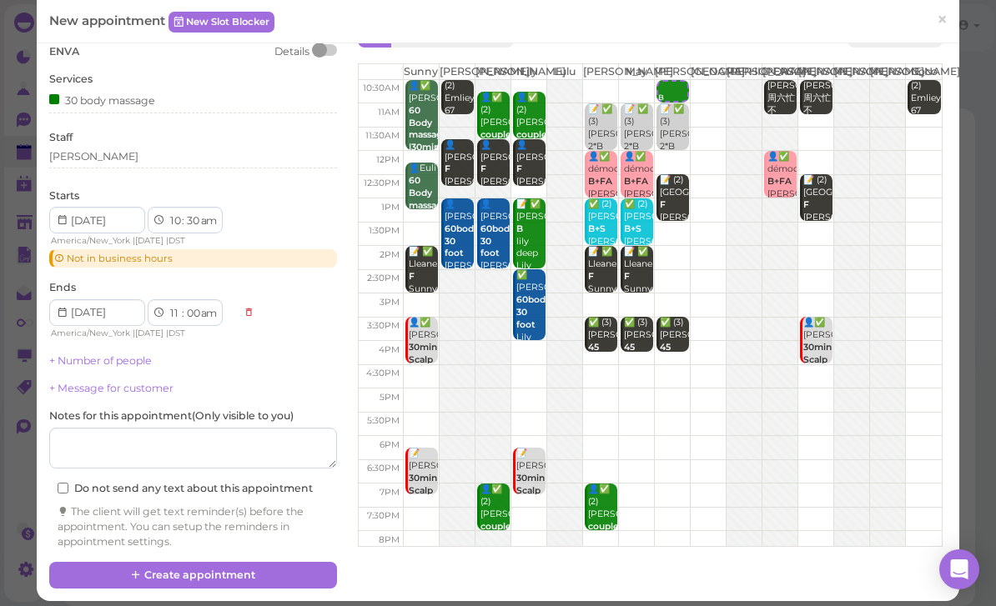
scroll to position [48, 0]
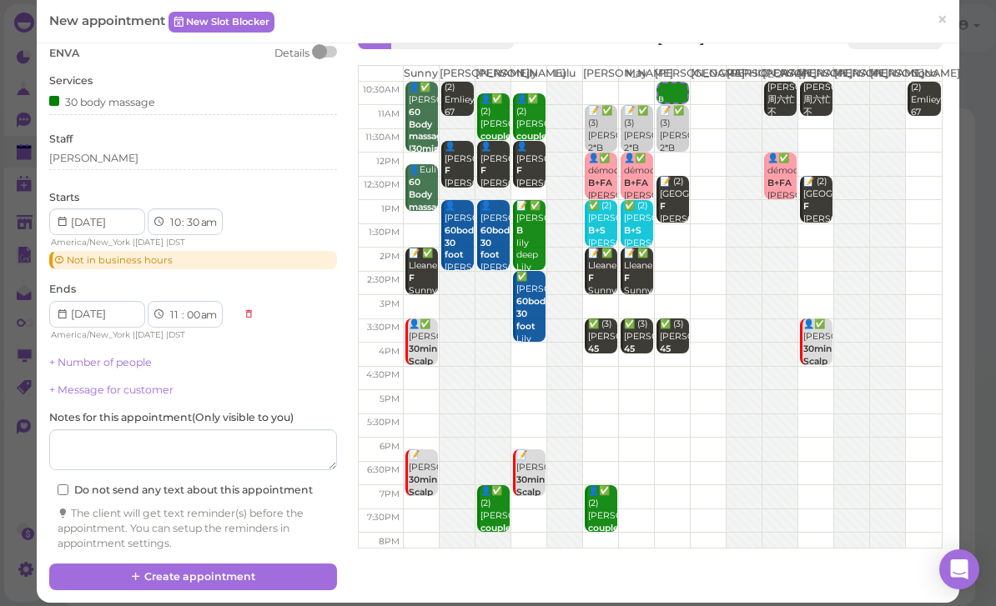
click at [235, 570] on button "Create appointment" at bounding box center [193, 577] width 288 height 27
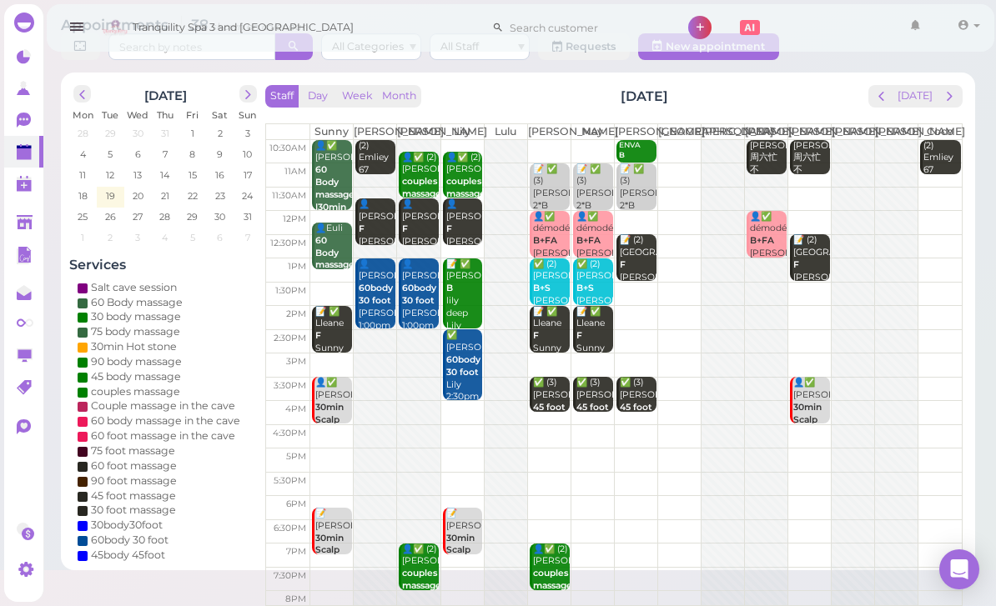
scroll to position [0, 0]
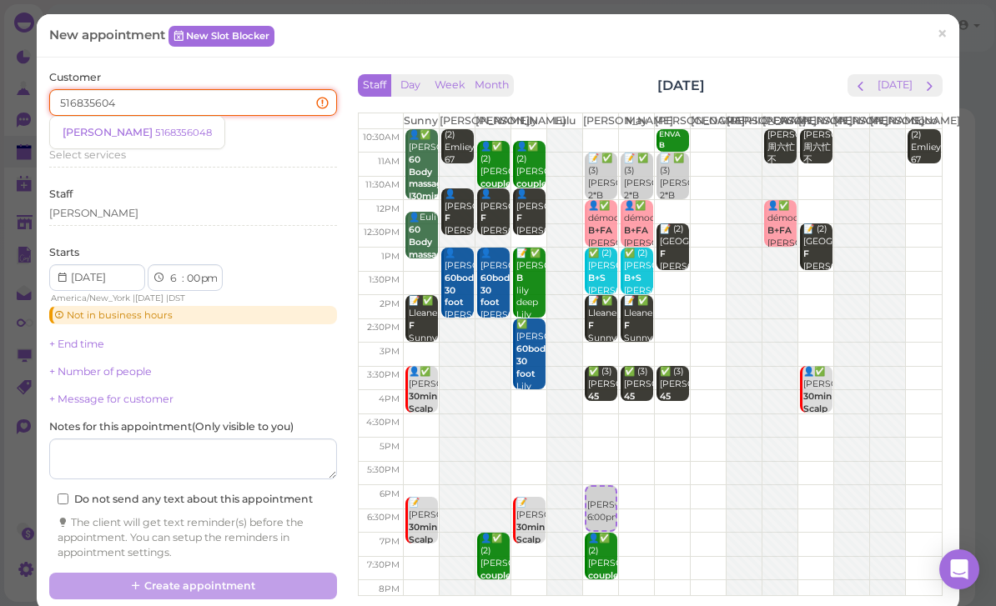
type input "5168356048"
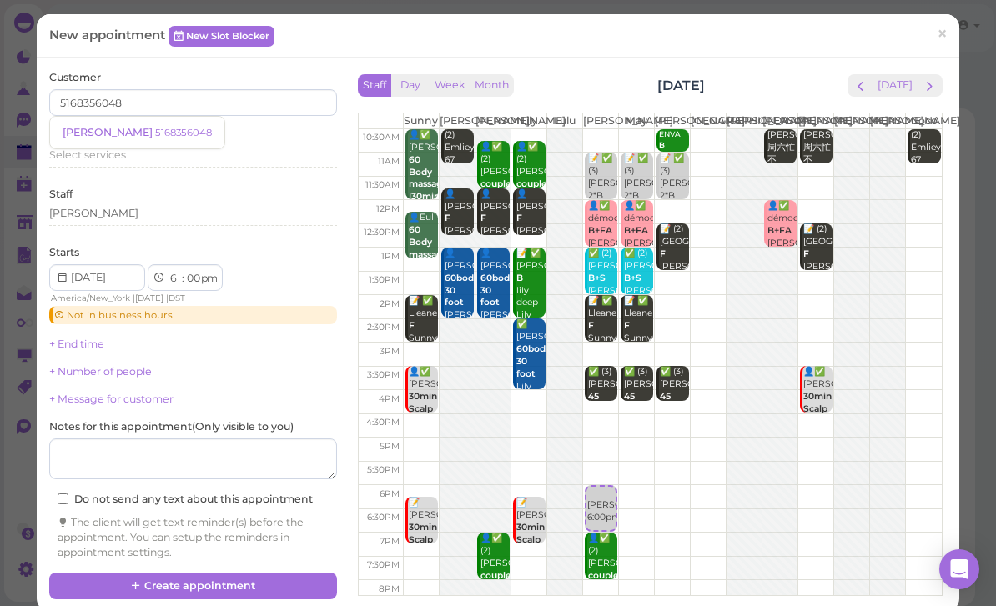
click at [155, 129] on small "5168356048" at bounding box center [183, 133] width 57 height 12
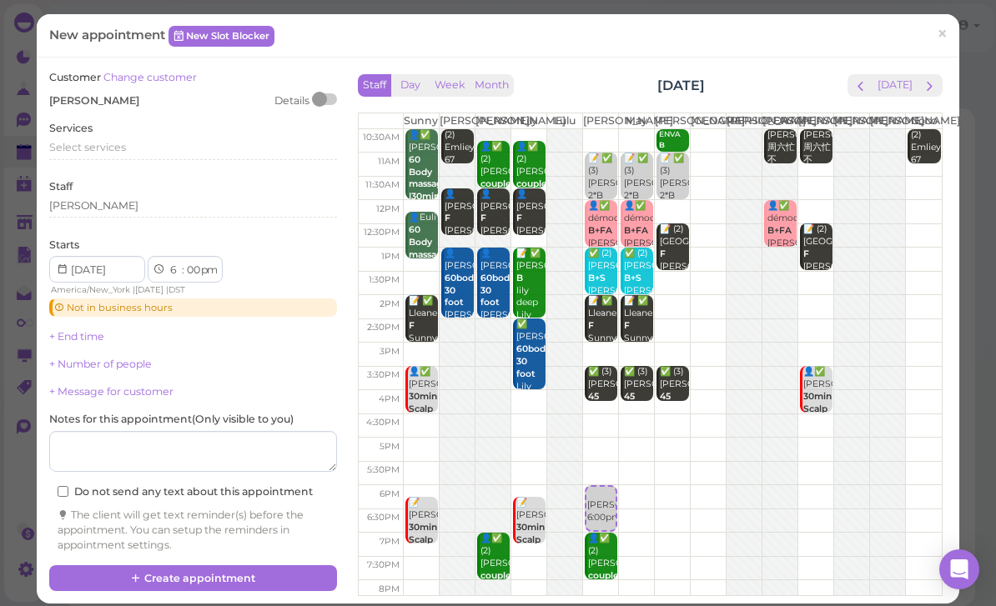
click at [250, 575] on button "Create appointment" at bounding box center [193, 578] width 288 height 27
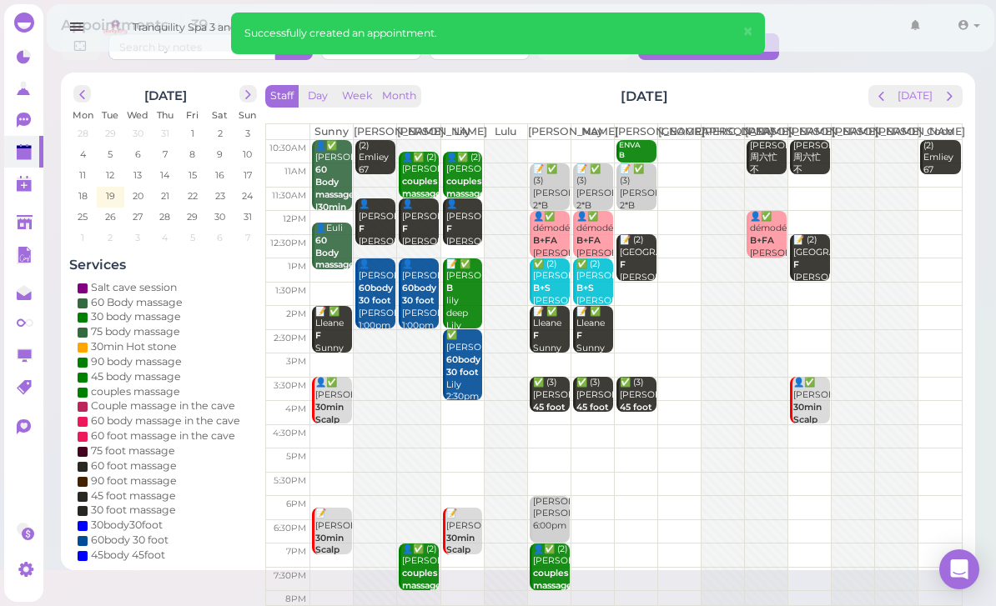
click at [742, 33] on span "×" at bounding box center [747, 31] width 11 height 23
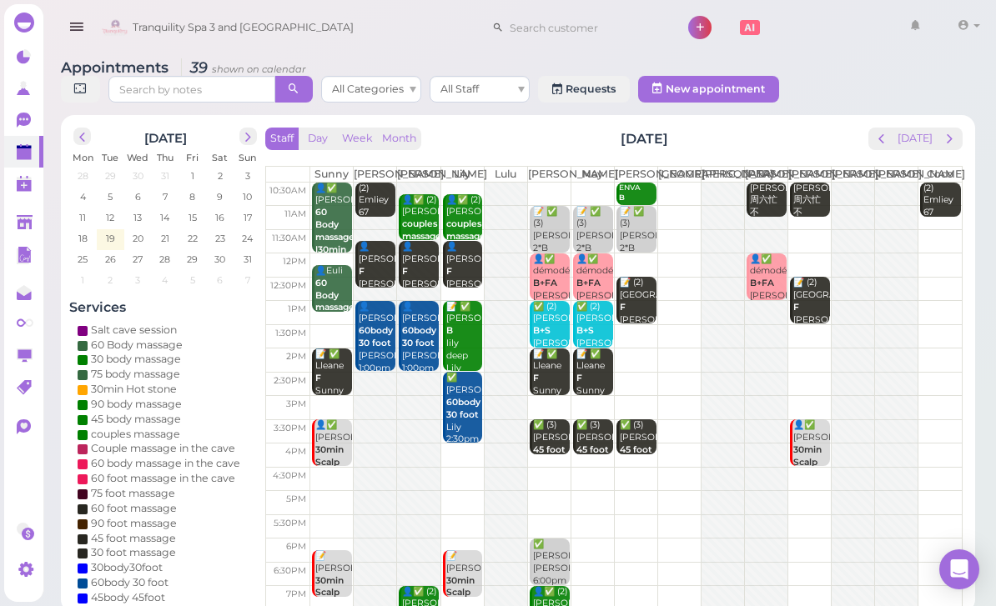
click at [949, 145] on span "next" at bounding box center [950, 139] width 16 height 16
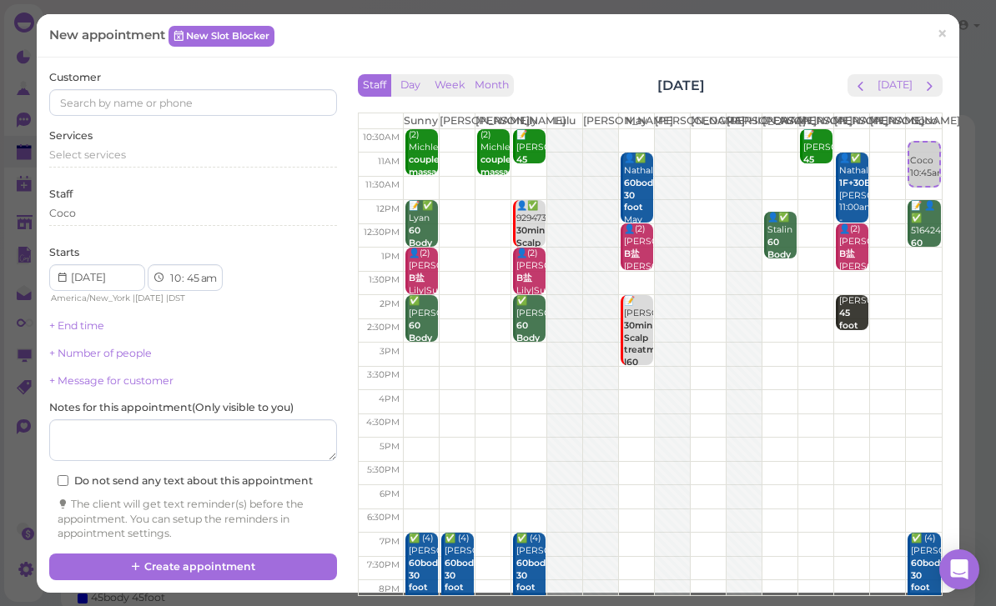
click at [927, 143] on td at bounding box center [672, 140] width 539 height 23
click at [926, 163] on div "Coco 10:45am" at bounding box center [924, 162] width 30 height 38
click at [917, 154] on link "Coco 10:45am" at bounding box center [923, 164] width 33 height 47
select select "30"
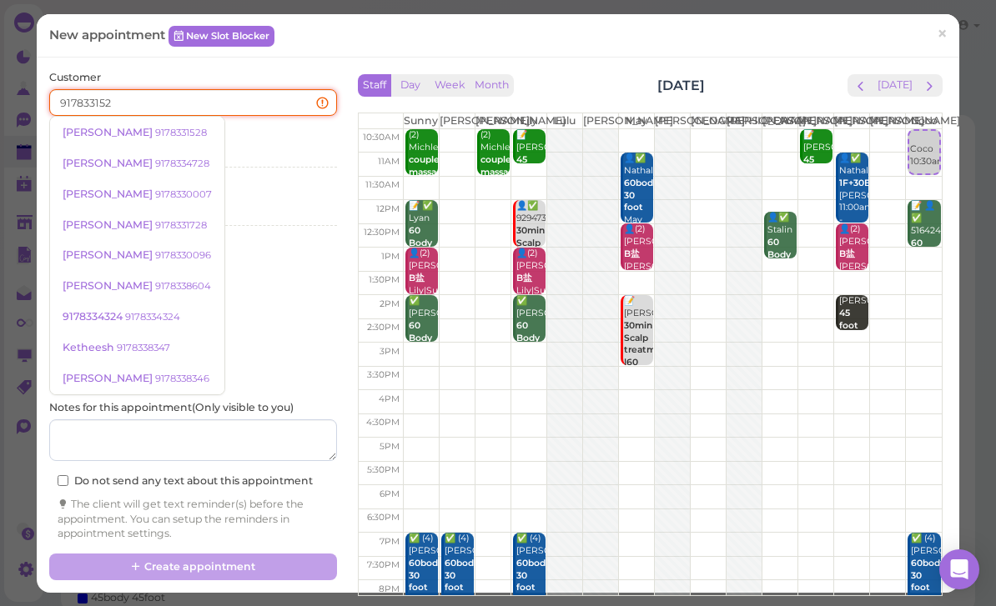
type input "9178331528"
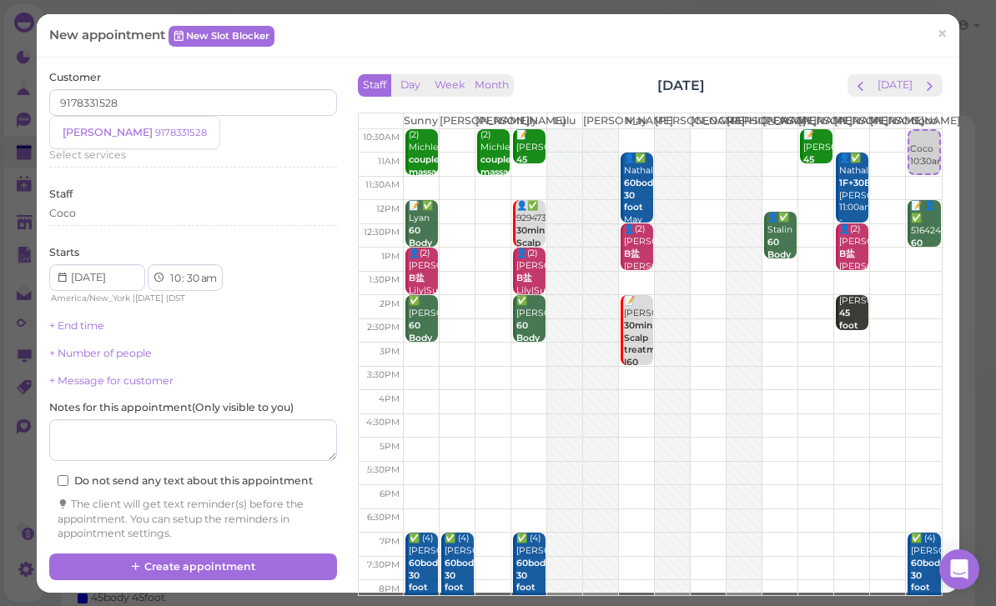
click at [145, 122] on link "Rosemary 9178331528" at bounding box center [134, 133] width 169 height 32
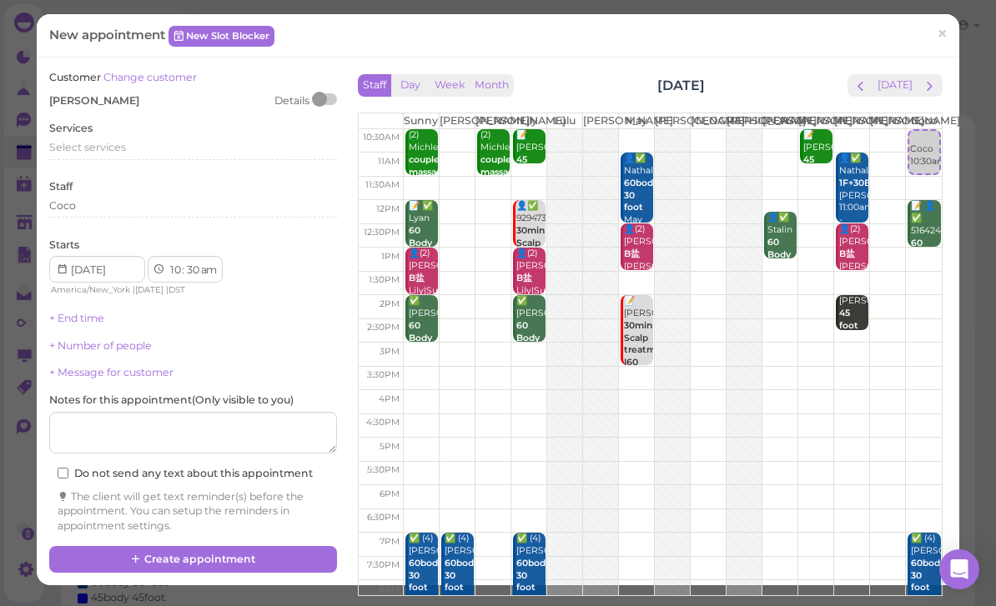
click at [106, 148] on span "Select services" at bounding box center [87, 147] width 77 height 13
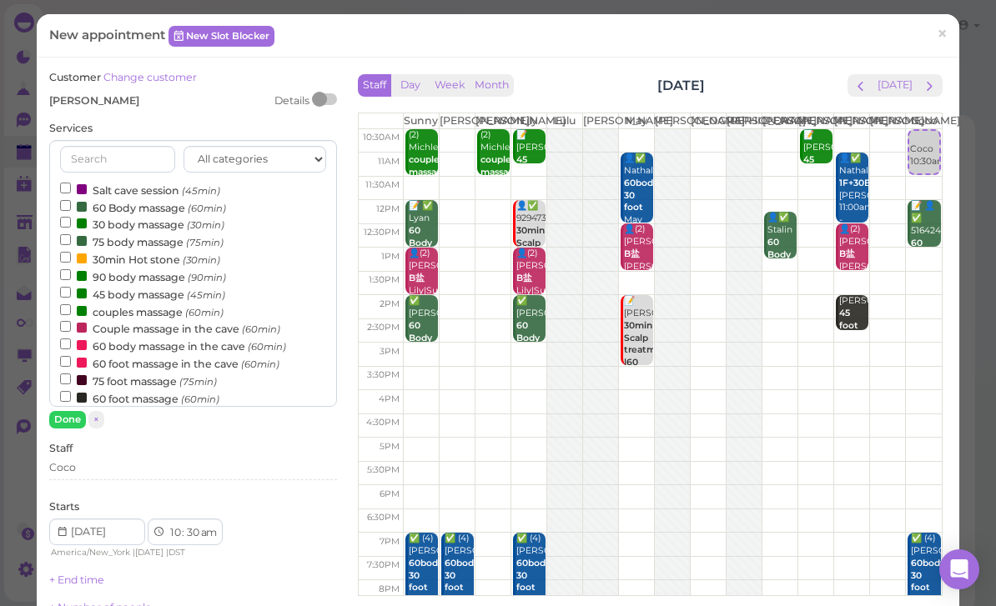
click at [151, 389] on label "60 foot massage (60min)" at bounding box center [139, 398] width 159 height 18
click at [71, 391] on input "60 foot massage (60min)" at bounding box center [65, 396] width 11 height 11
click at [125, 469] on div "Coco" at bounding box center [193, 467] width 288 height 15
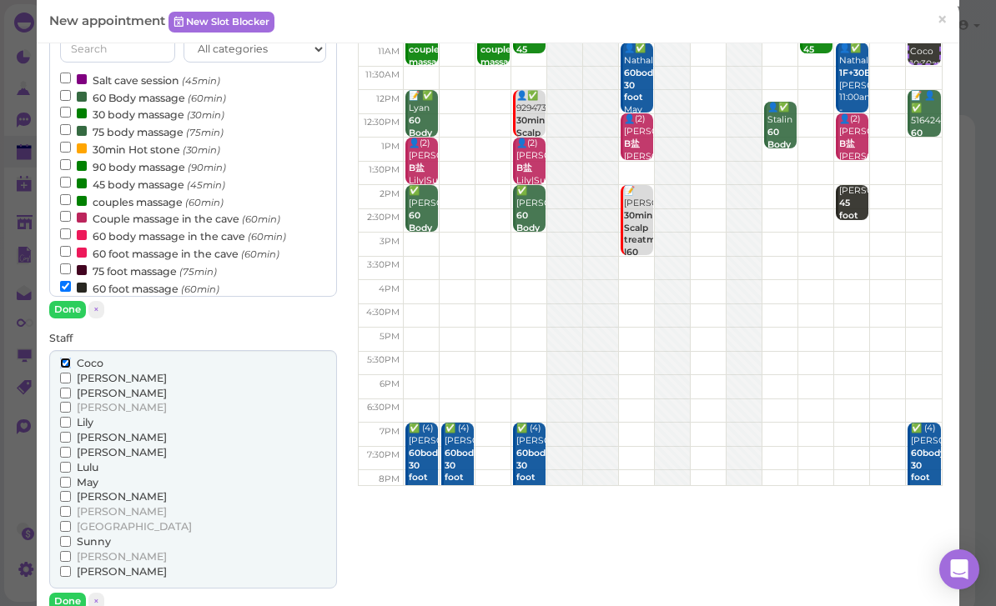
scroll to position [111, 0]
click at [104, 431] on span "[PERSON_NAME]" at bounding box center [122, 436] width 90 height 13
click at [71, 431] on input "[PERSON_NAME]" at bounding box center [65, 436] width 11 height 11
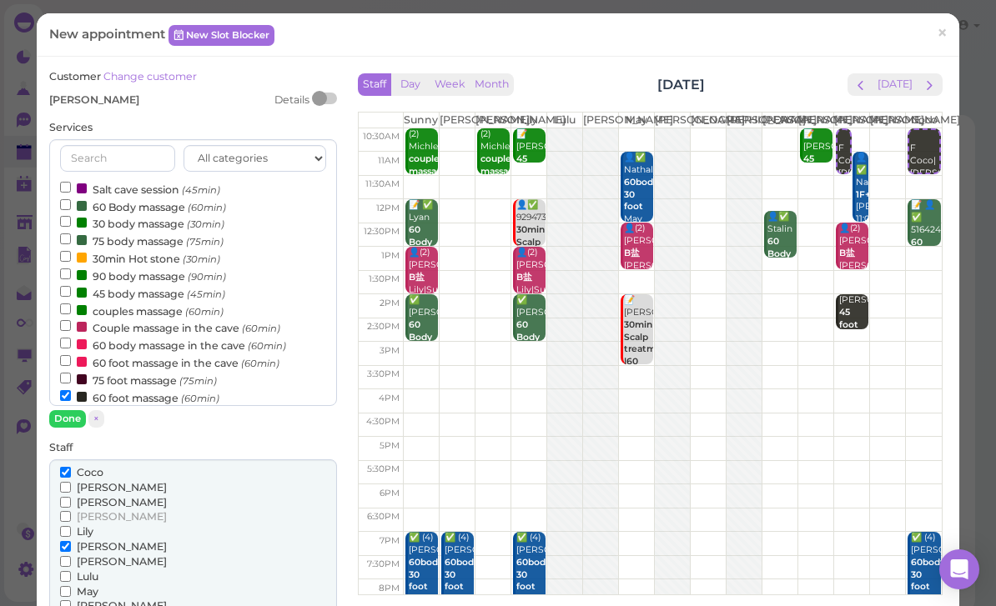
scroll to position [2, 0]
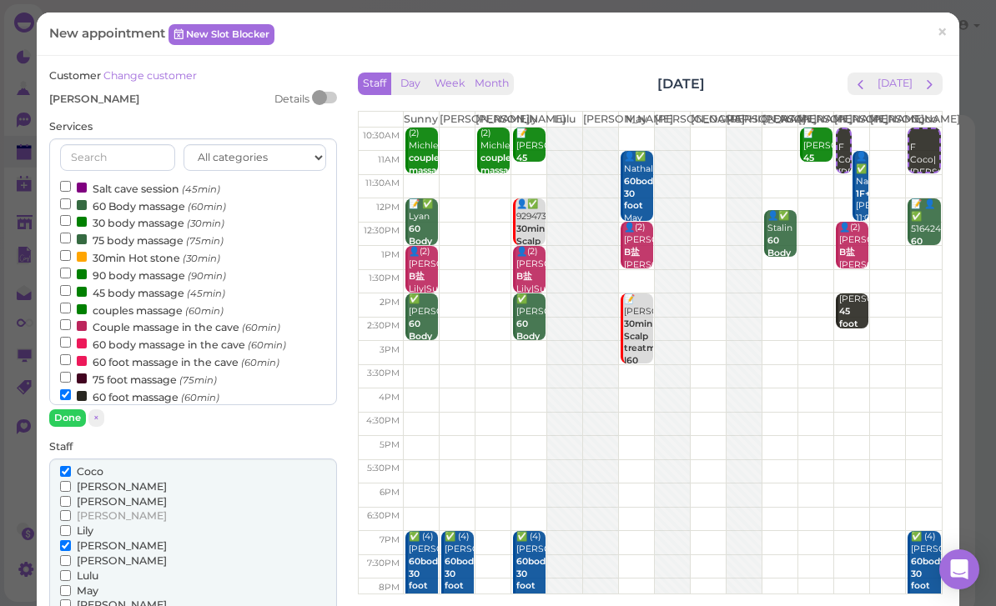
click at [107, 480] on span "[PERSON_NAME]" at bounding box center [122, 486] width 90 height 13
click at [71, 481] on input "[PERSON_NAME]" at bounding box center [65, 486] width 11 height 11
click at [96, 540] on span "[PERSON_NAME]" at bounding box center [122, 546] width 90 height 13
click at [71, 540] on input "[PERSON_NAME]" at bounding box center [65, 545] width 11 height 11
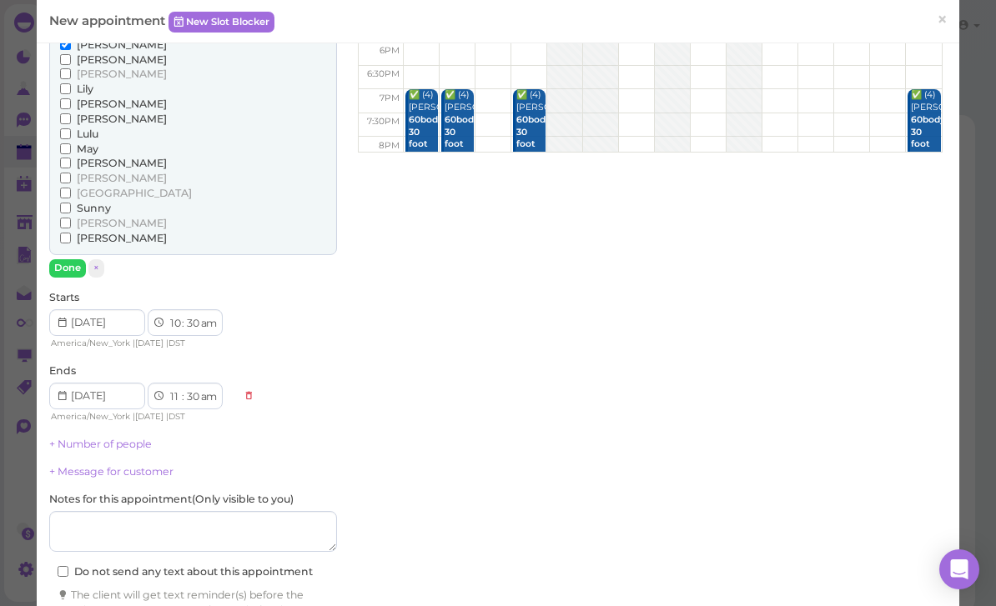
click at [70, 259] on button "Done" at bounding box center [67, 268] width 37 height 18
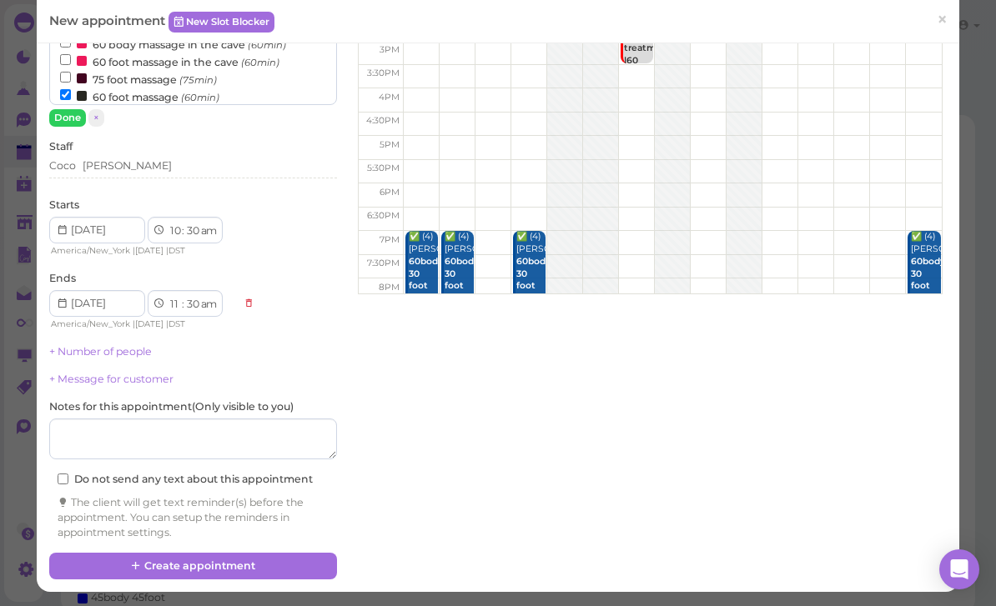
scroll to position [291, 0]
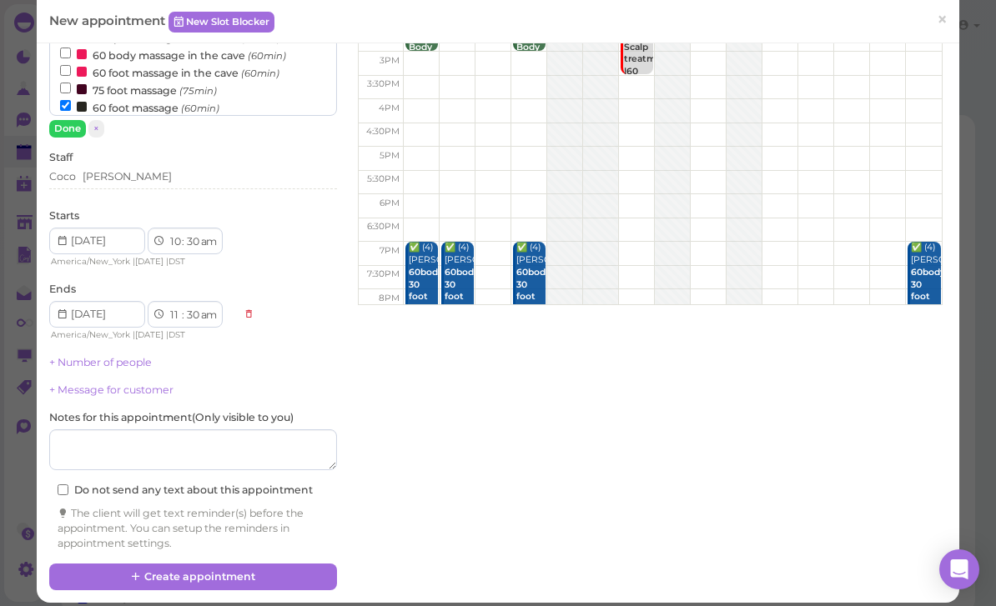
click at [120, 361] on link "+ Number of people" at bounding box center [100, 362] width 103 height 13
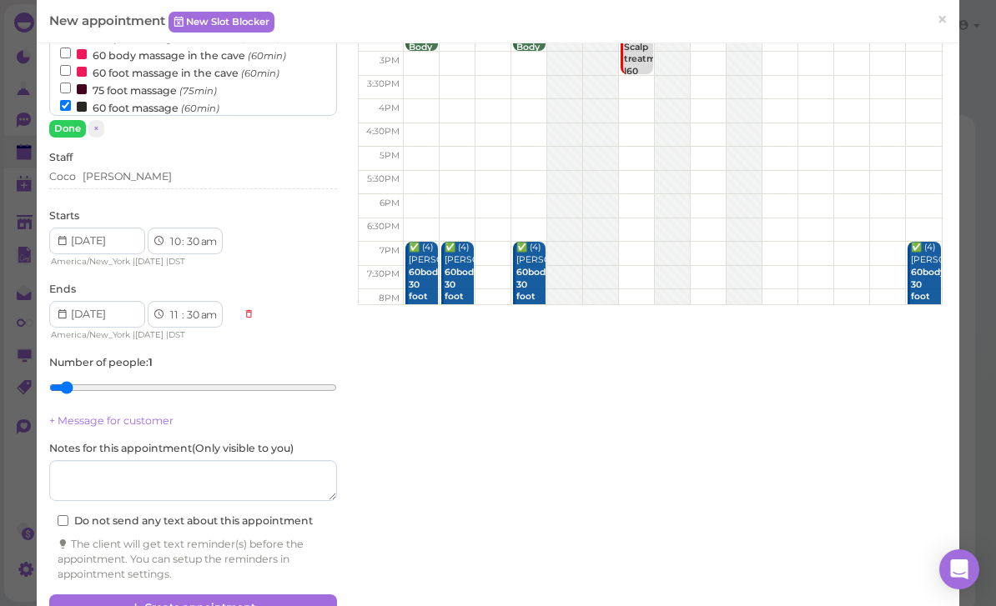
type input "2"
click at [86, 384] on input "range" at bounding box center [193, 387] width 288 height 27
click at [249, 601] on button "Create appointment" at bounding box center [193, 608] width 288 height 27
